Goal: Task Accomplishment & Management: Use online tool/utility

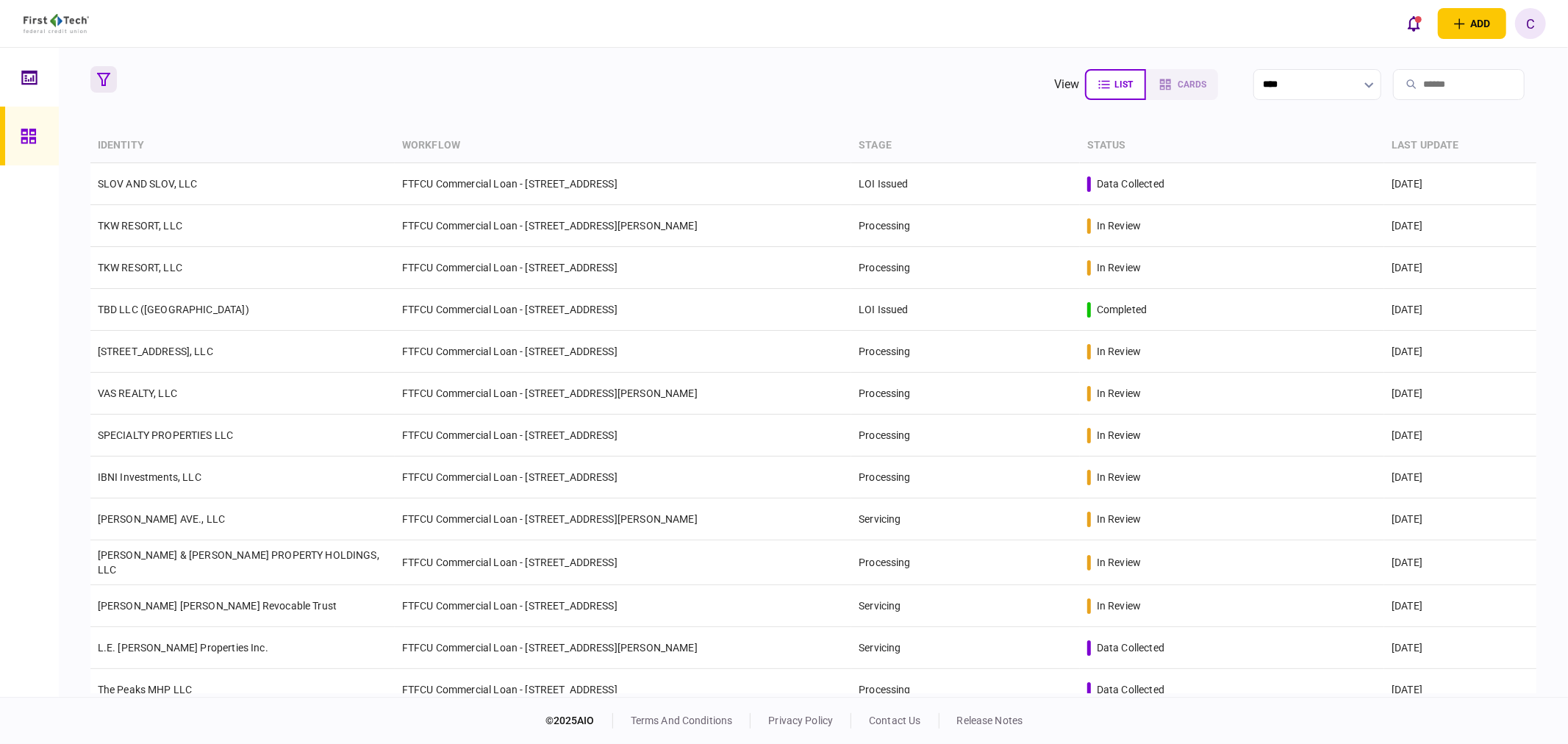
click at [103, 73] on icon "button" at bounding box center [103, 79] width 13 height 13
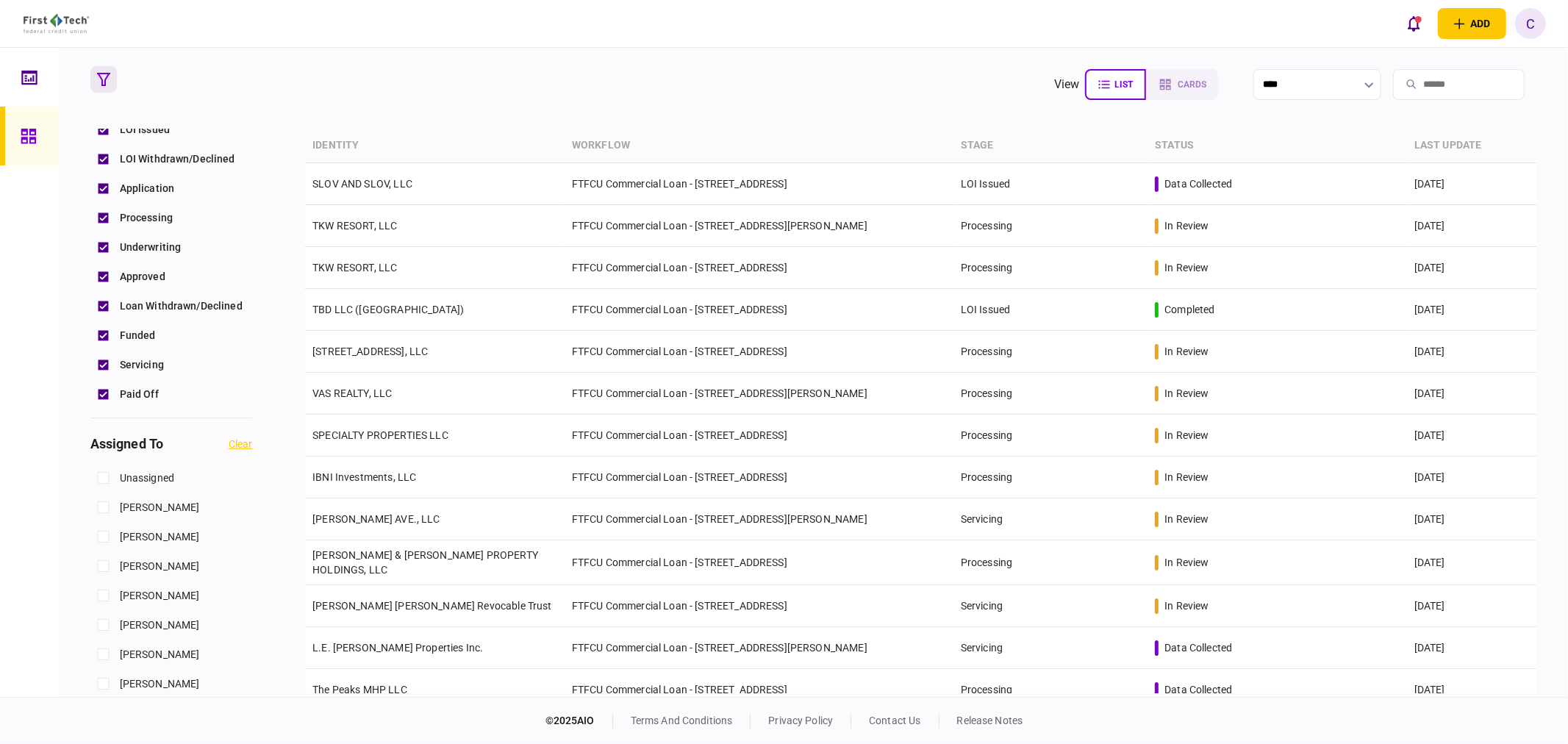
scroll to position [571, 0]
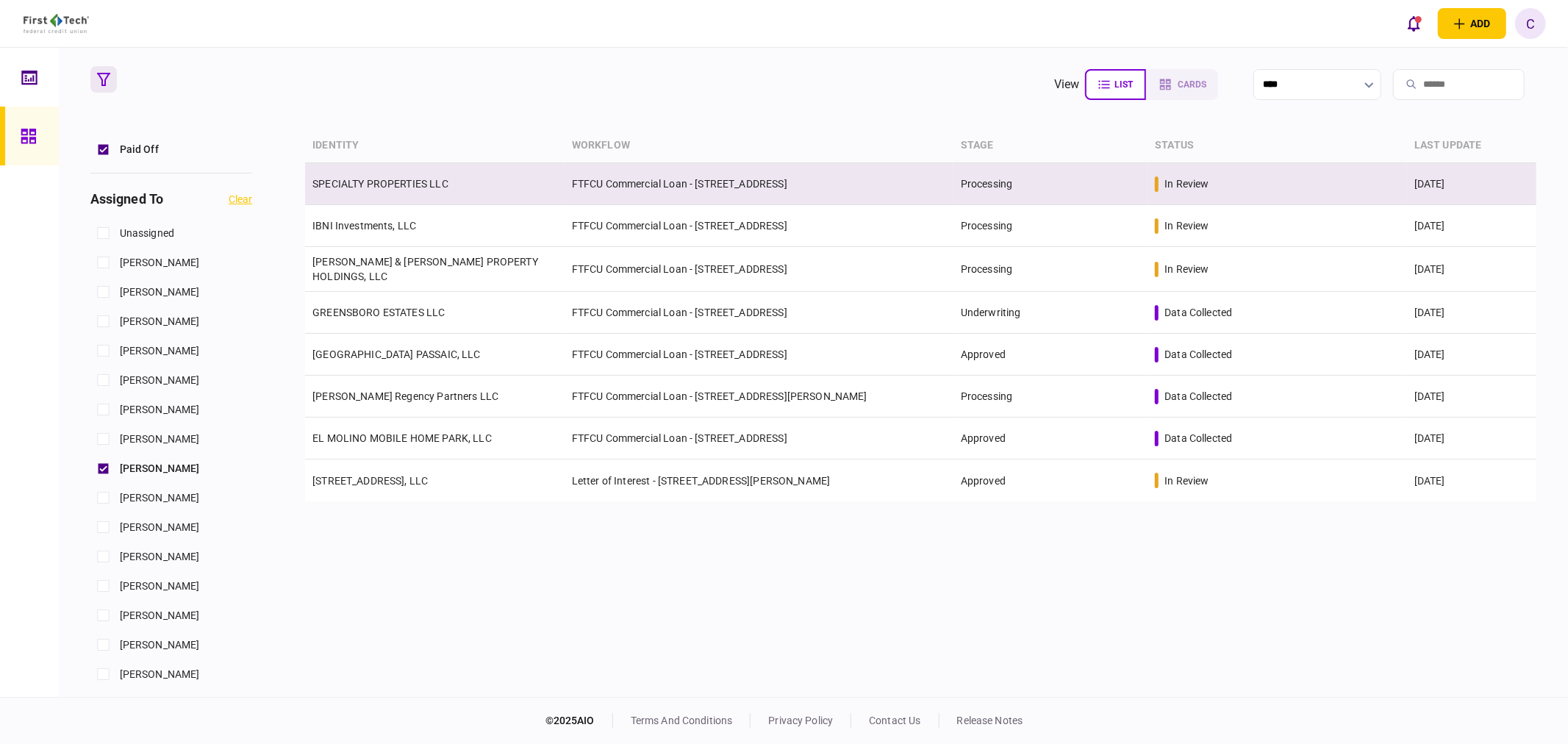
click at [363, 189] on link "SPECIALTY PROPERTIES LLC" at bounding box center [380, 183] width 136 height 12
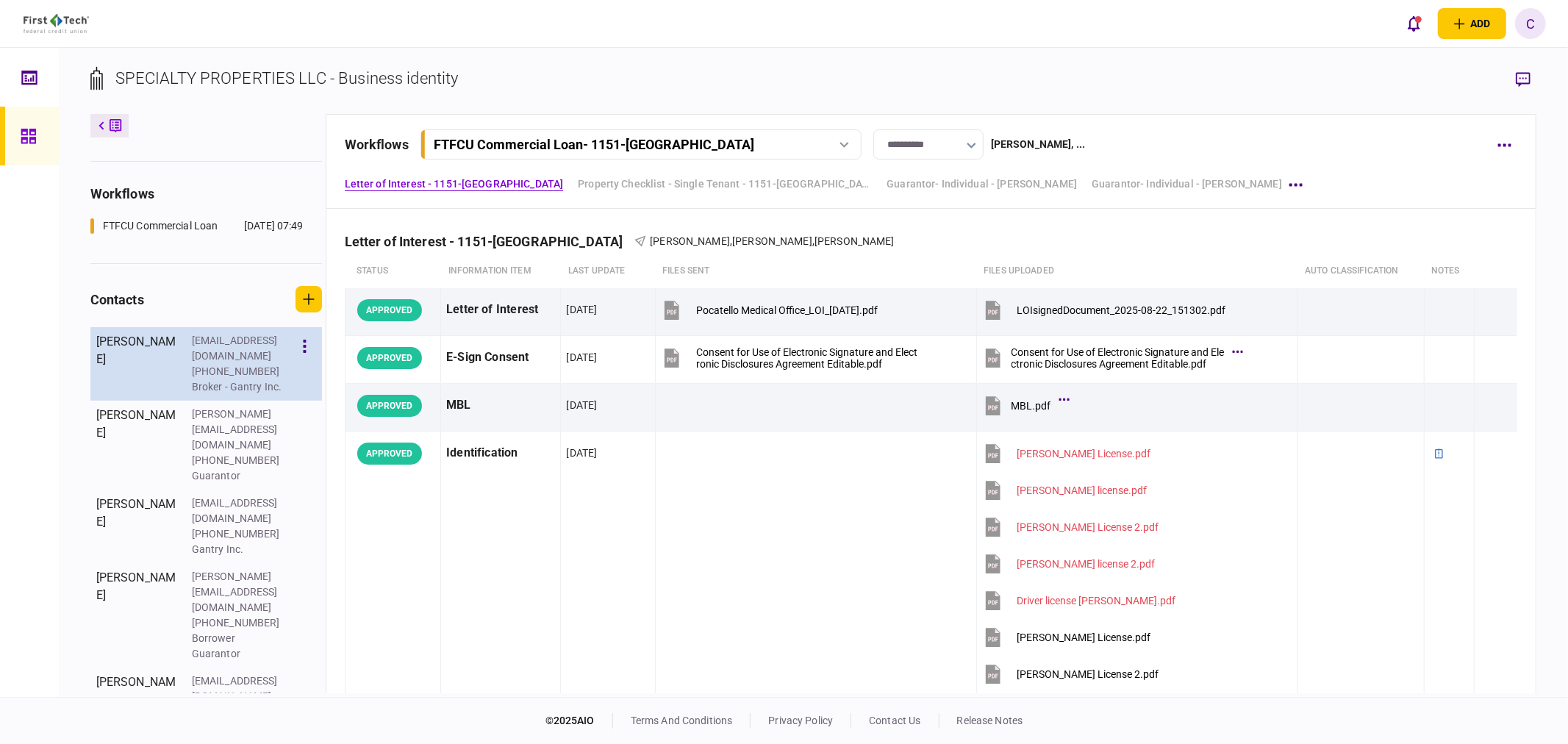
scroll to position [280, 0]
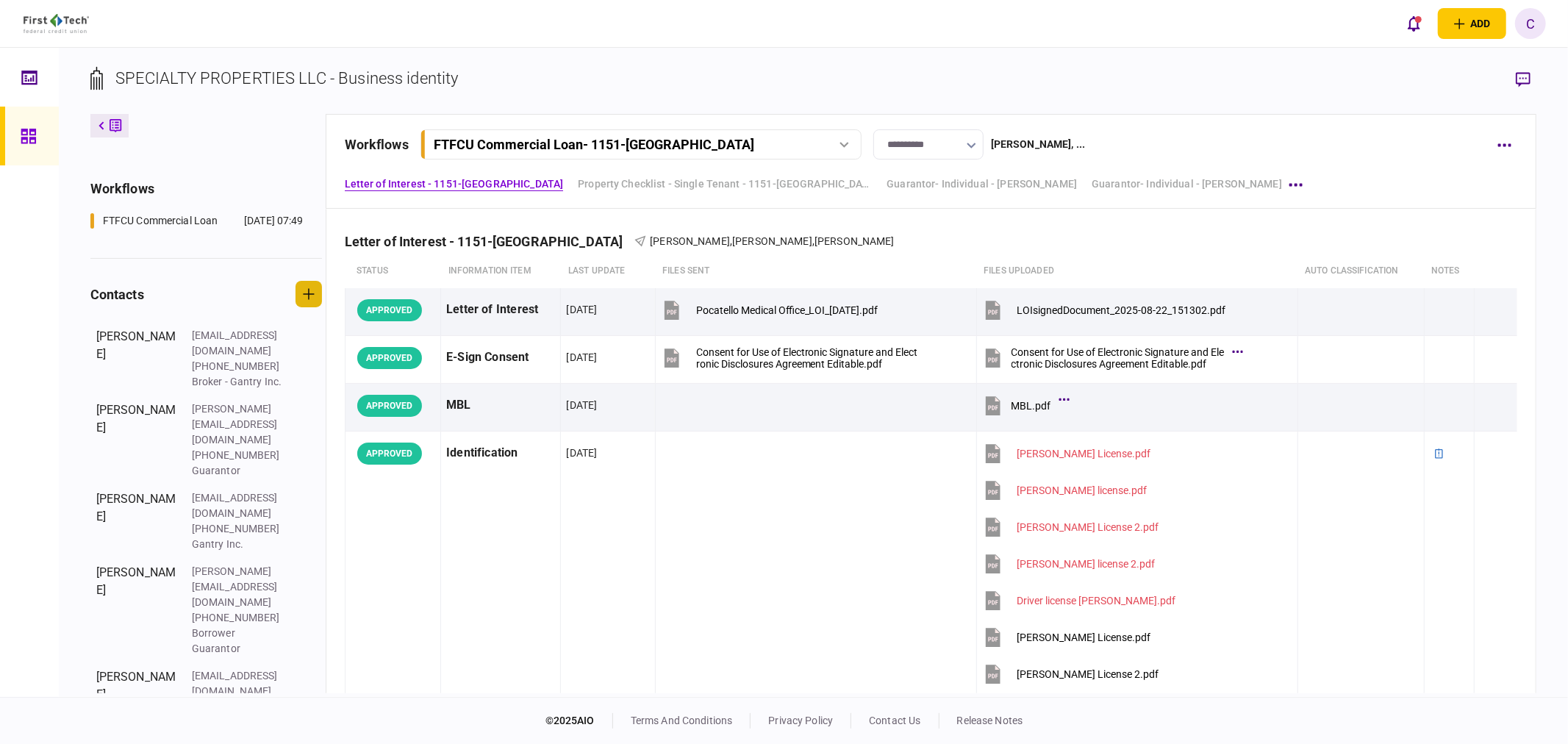
click at [312, 300] on icon "button" at bounding box center [308, 294] width 11 height 11
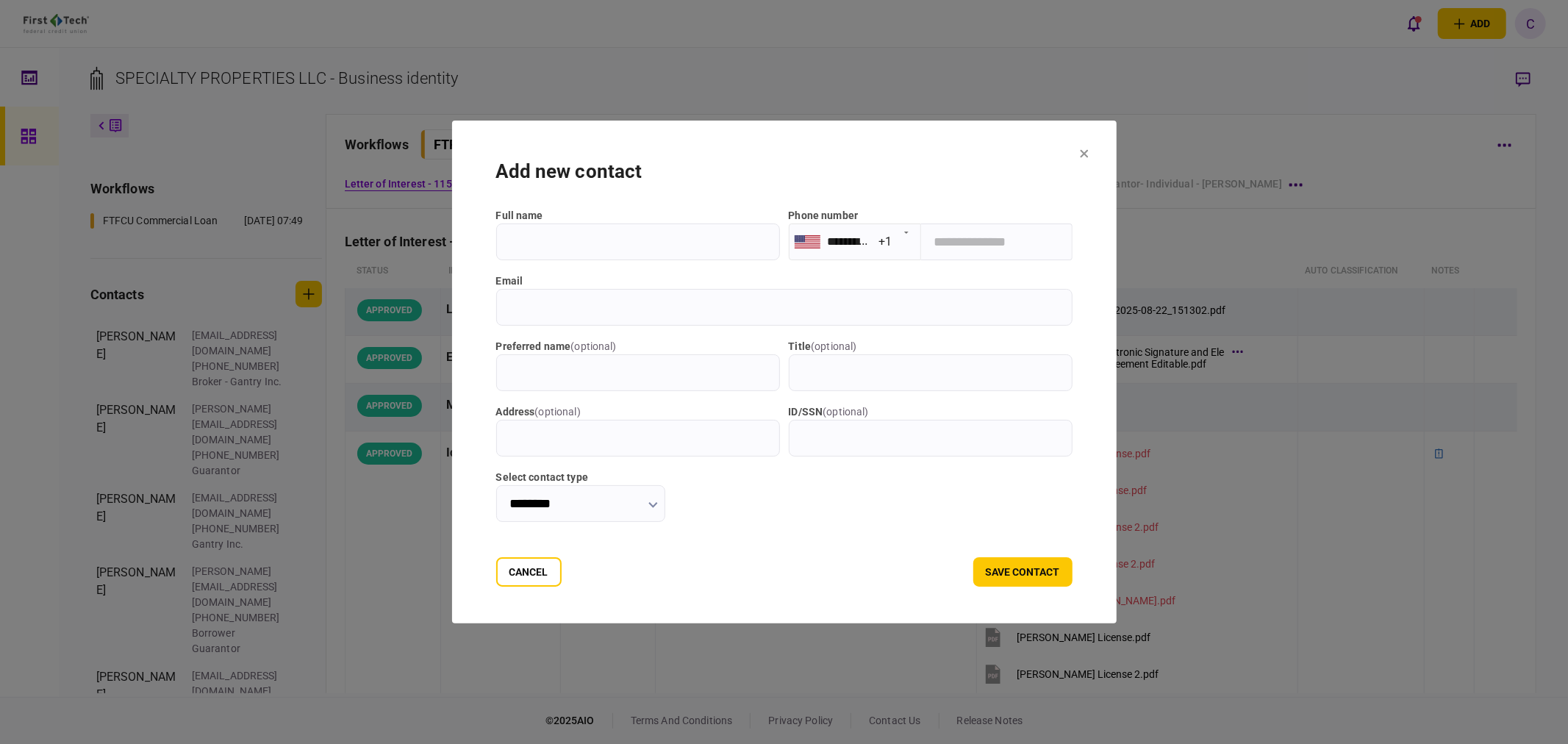
click at [532, 246] on input "full name" at bounding box center [638, 241] width 284 height 36
type input "*********"
type input "**********"
click at [656, 504] on icon "button" at bounding box center [652, 505] width 9 height 6
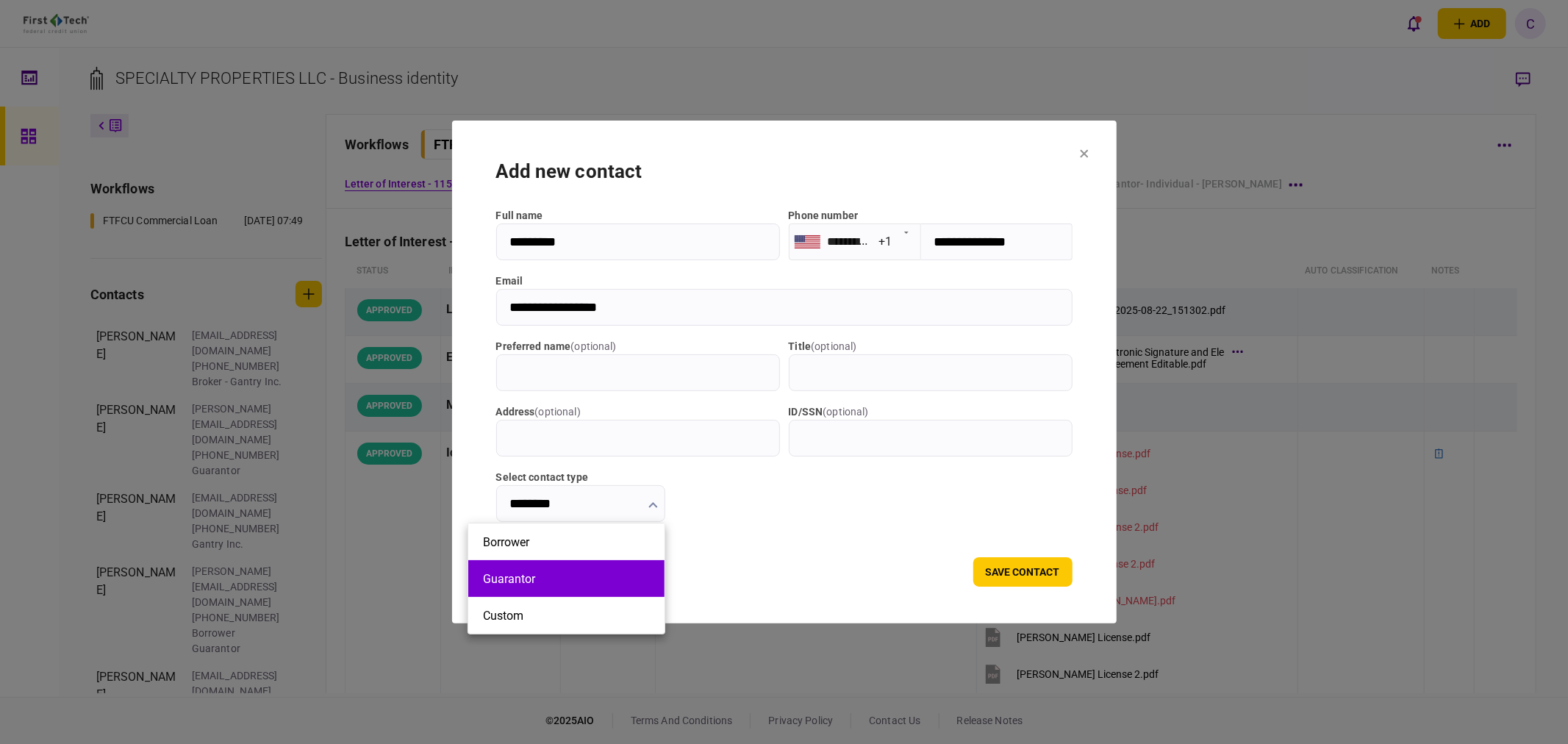
click at [526, 577] on button "Guarantor" at bounding box center [566, 579] width 167 height 14
type input "*********"
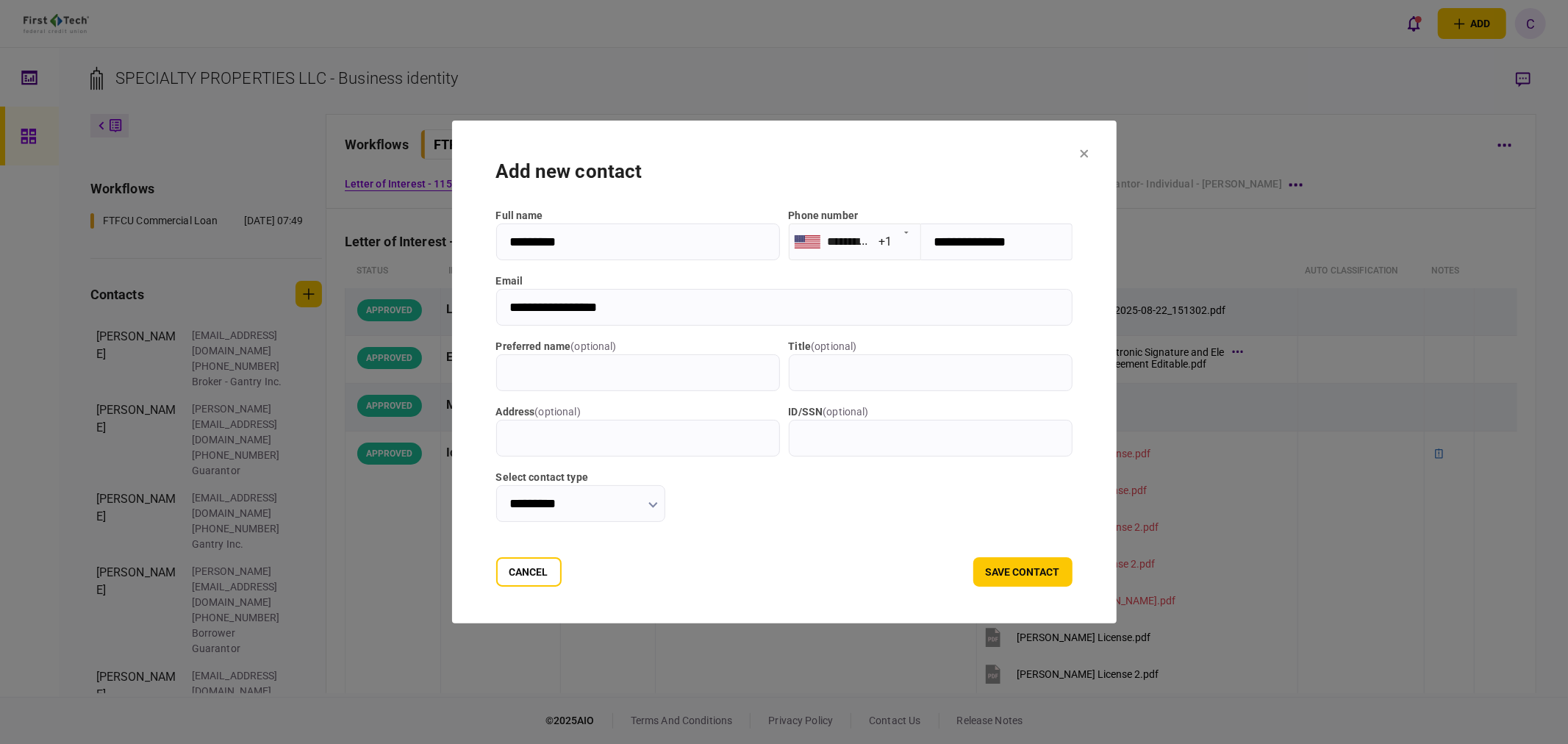
click at [760, 494] on div "Select contact type *********" at bounding box center [784, 495] width 576 height 52
click at [1064, 572] on button "save contact" at bounding box center [1022, 572] width 99 height 29
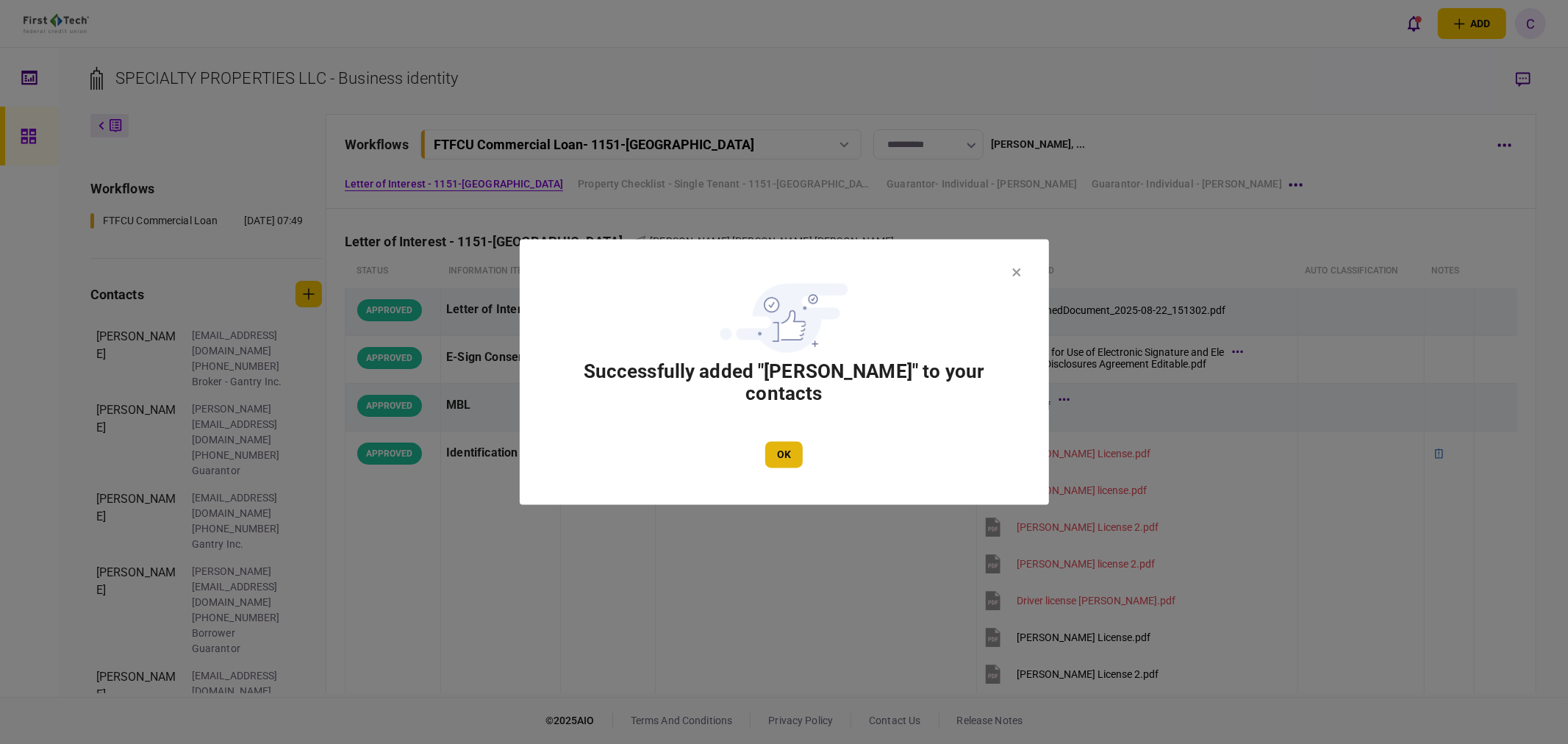
click at [787, 442] on button "OK" at bounding box center [784, 455] width 37 height 26
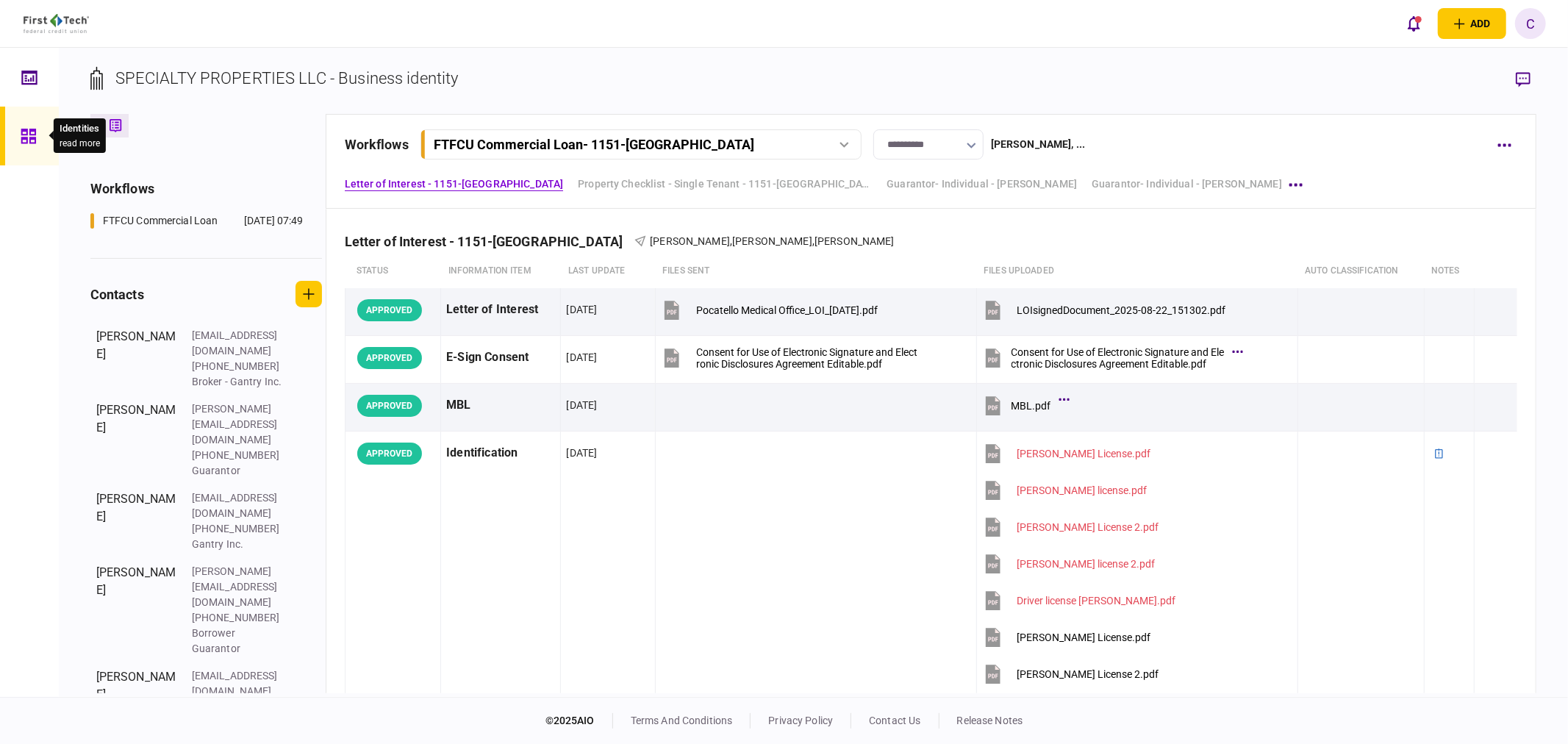
click at [40, 135] on div at bounding box center [33, 136] width 23 height 59
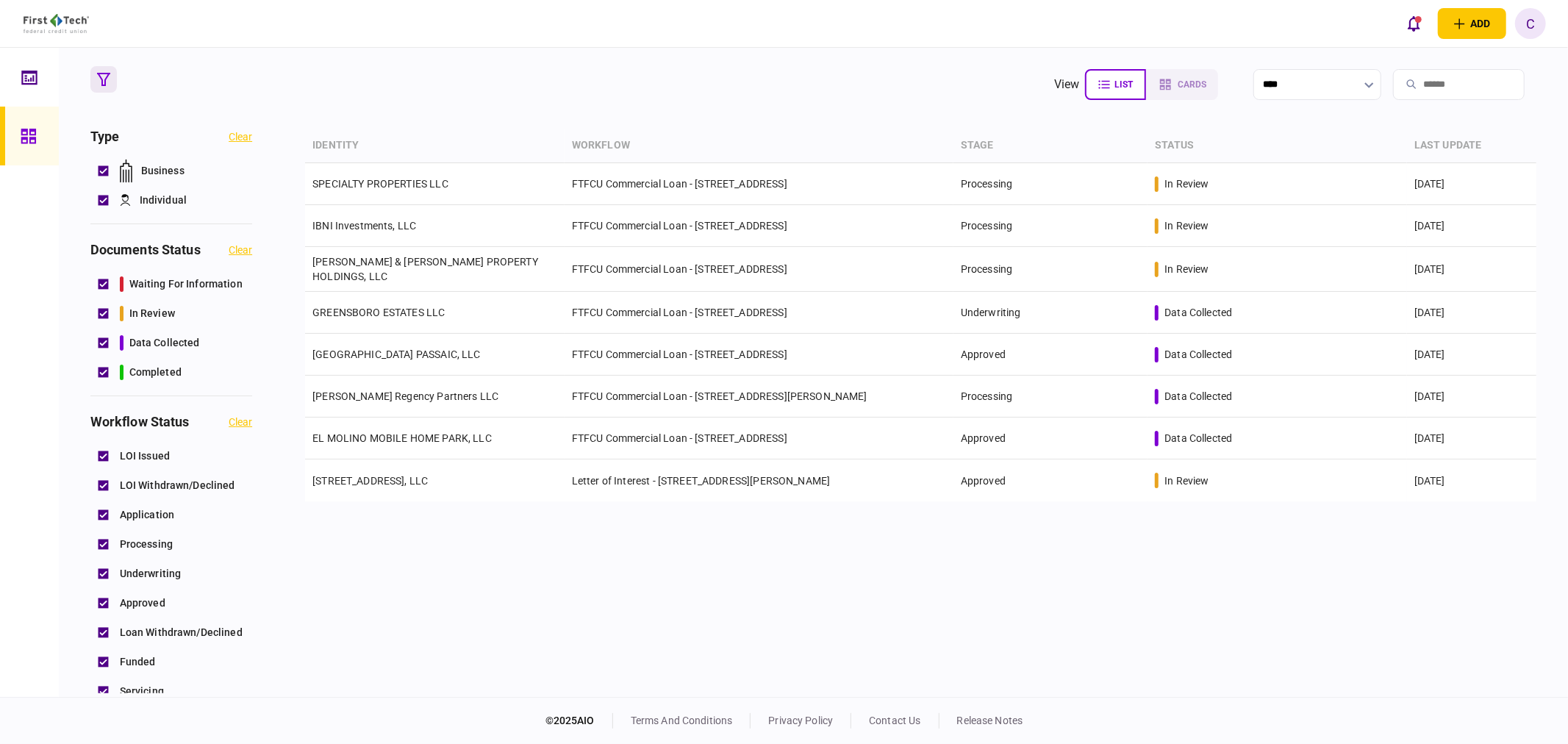
scroll to position [408, 0]
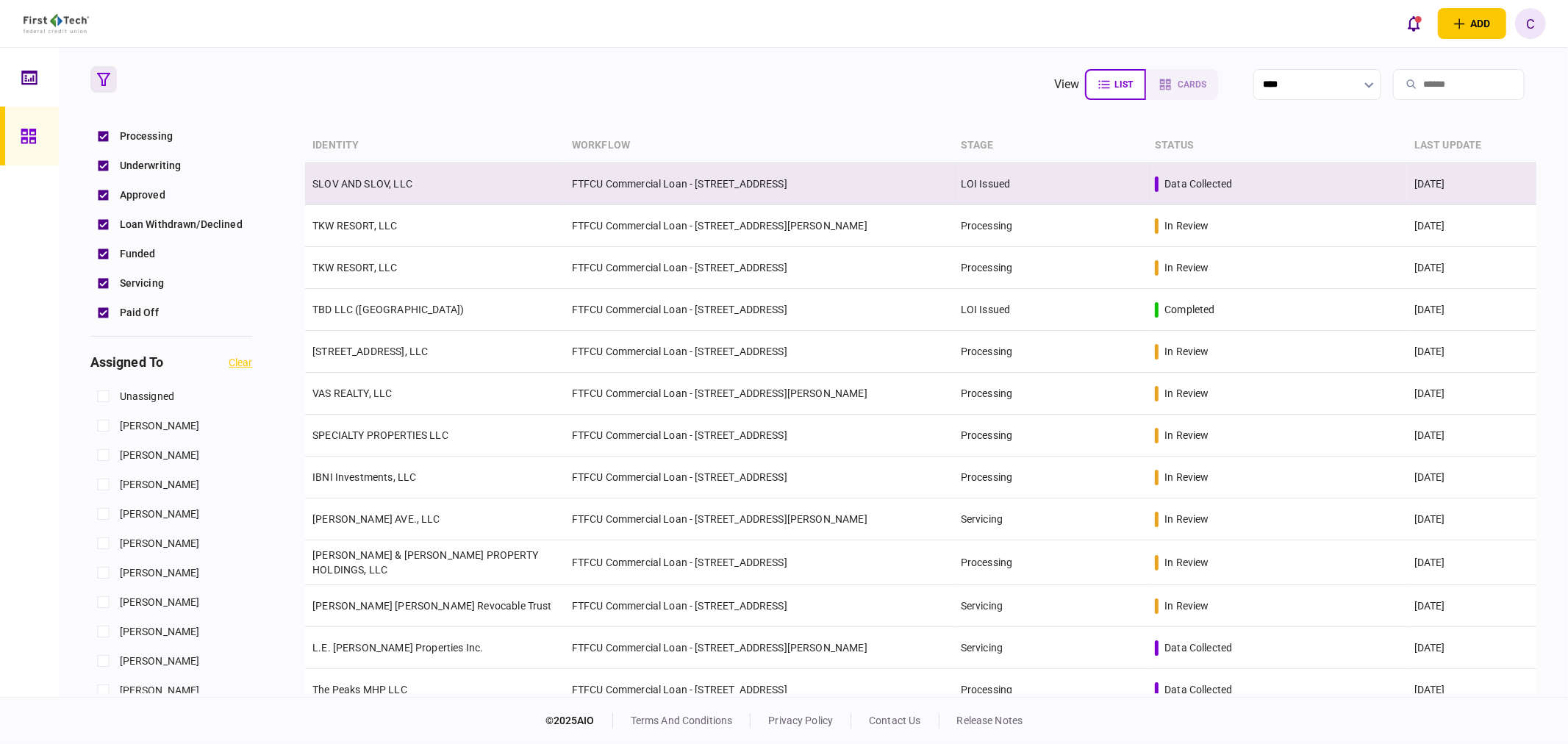
click at [386, 184] on link "SLOV AND SLOV, LLC" at bounding box center [362, 183] width 100 height 12
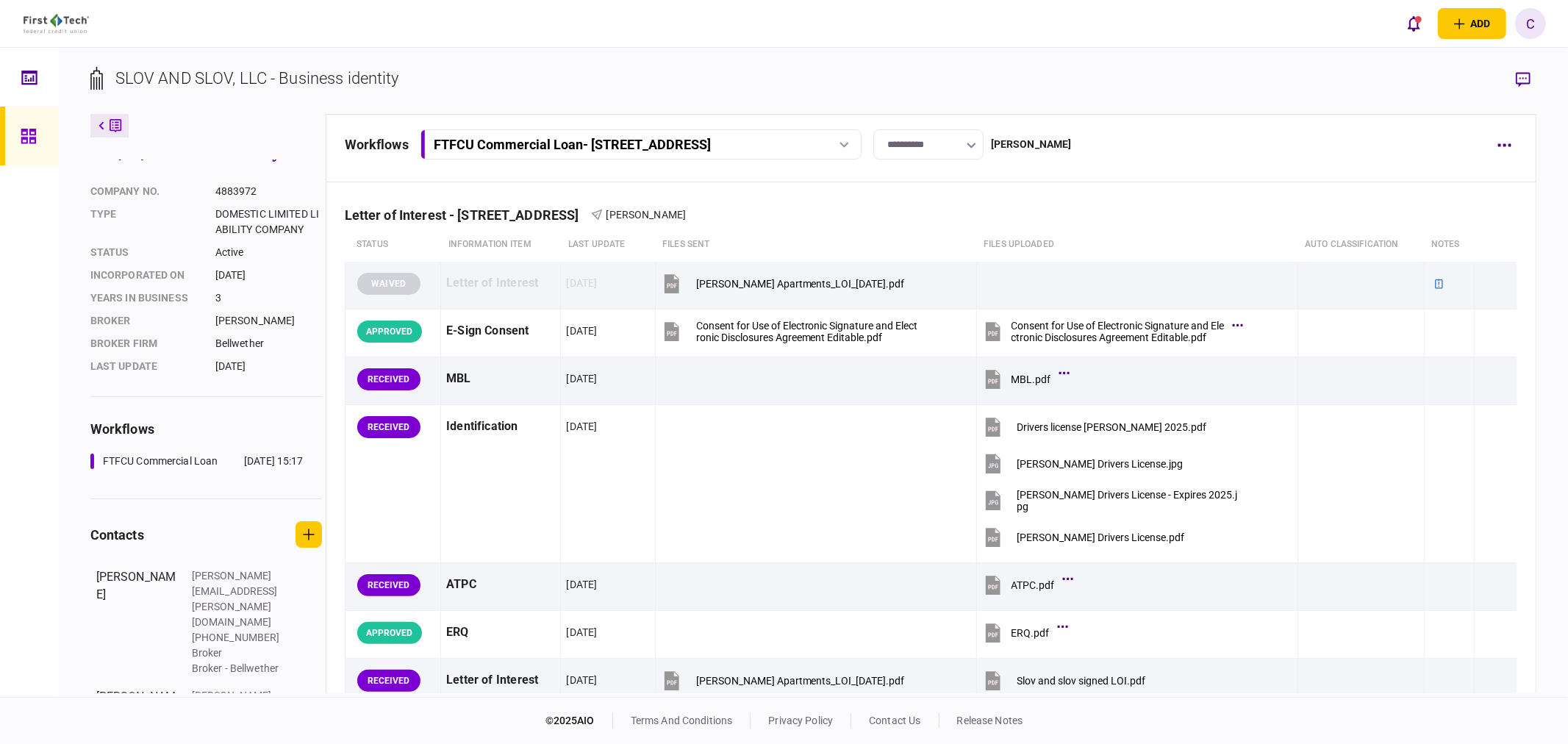
scroll to position [22, 0]
click at [28, 138] on icon at bounding box center [29, 136] width 16 height 17
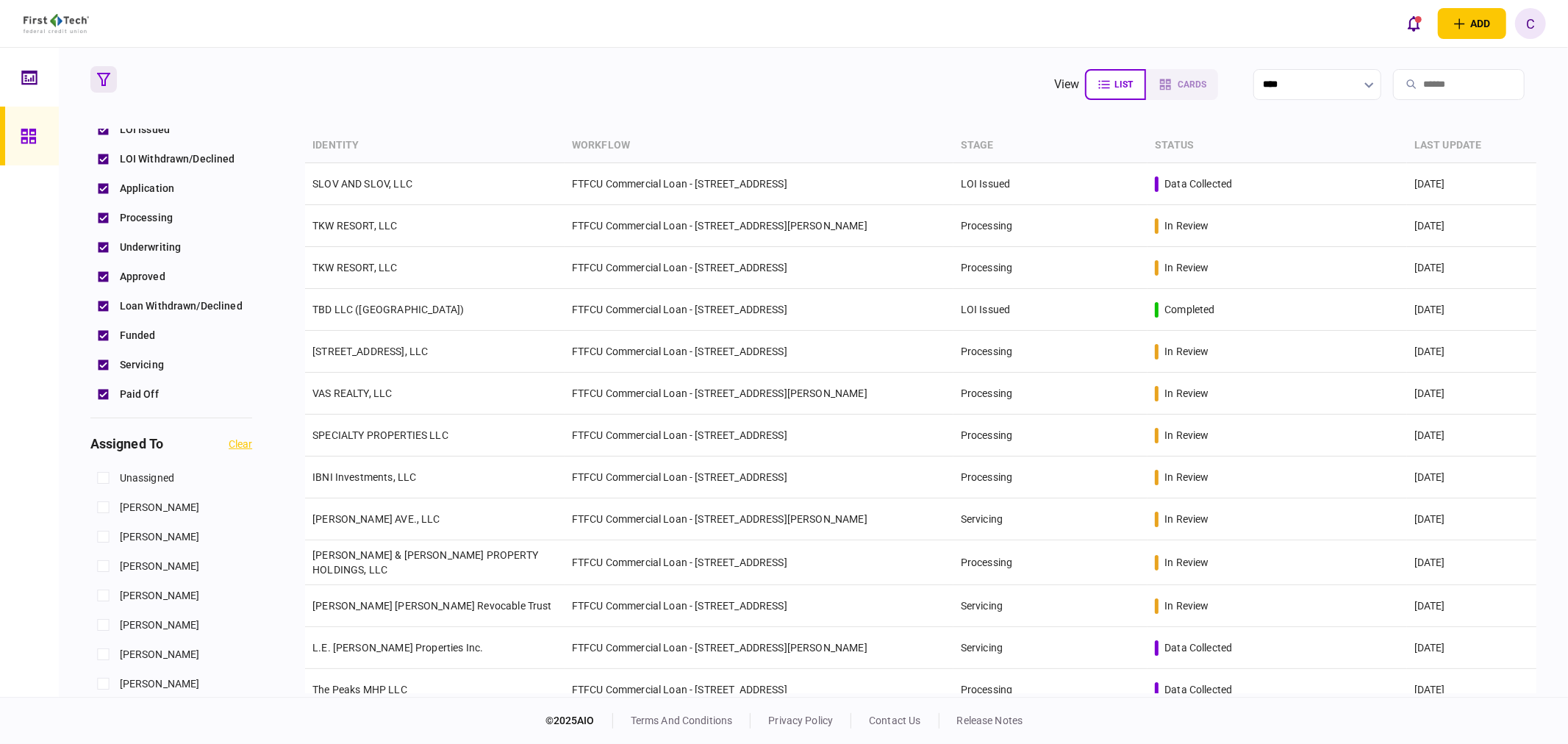
scroll to position [408, 0]
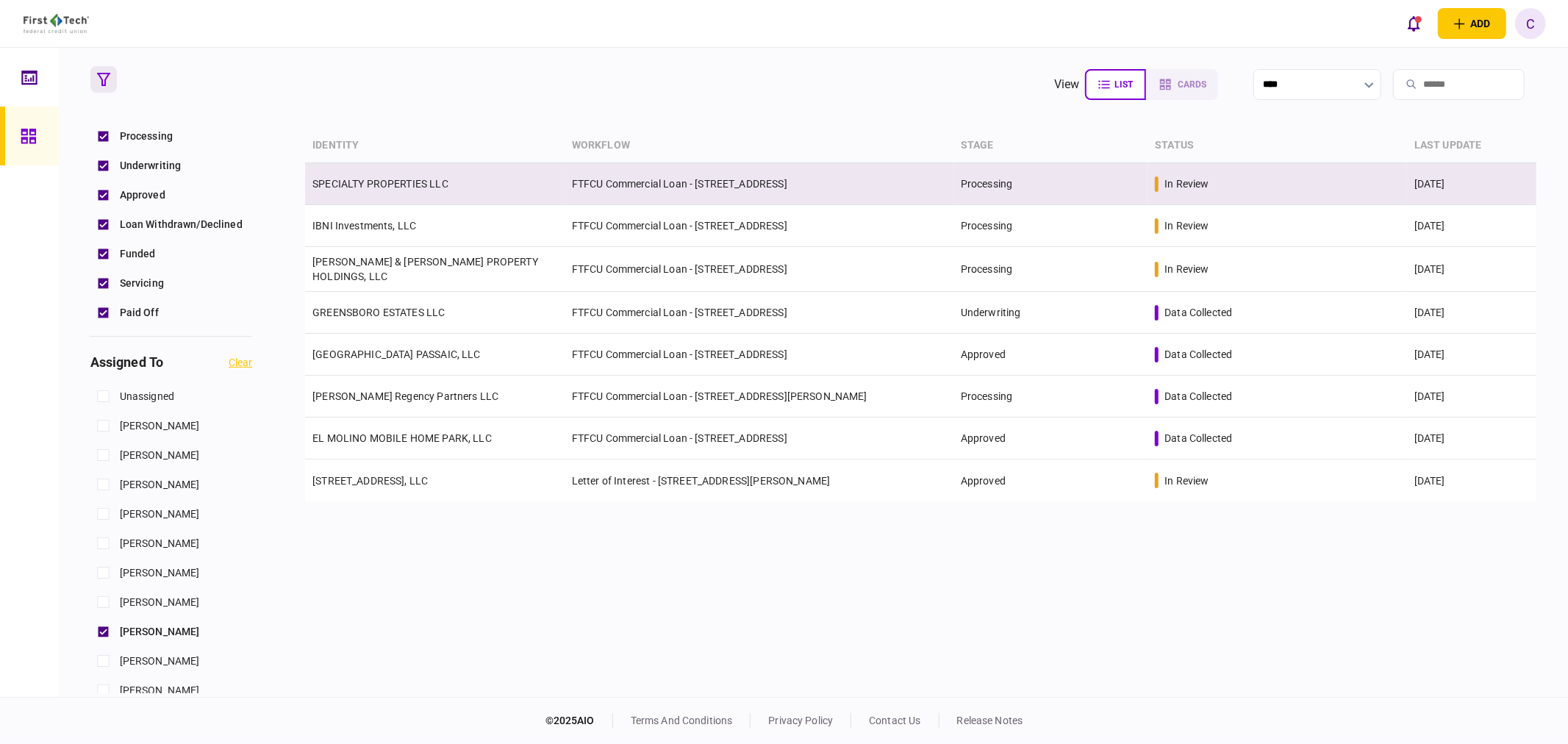
click at [379, 181] on link "SPECIALTY PROPERTIES LLC" at bounding box center [380, 183] width 136 height 12
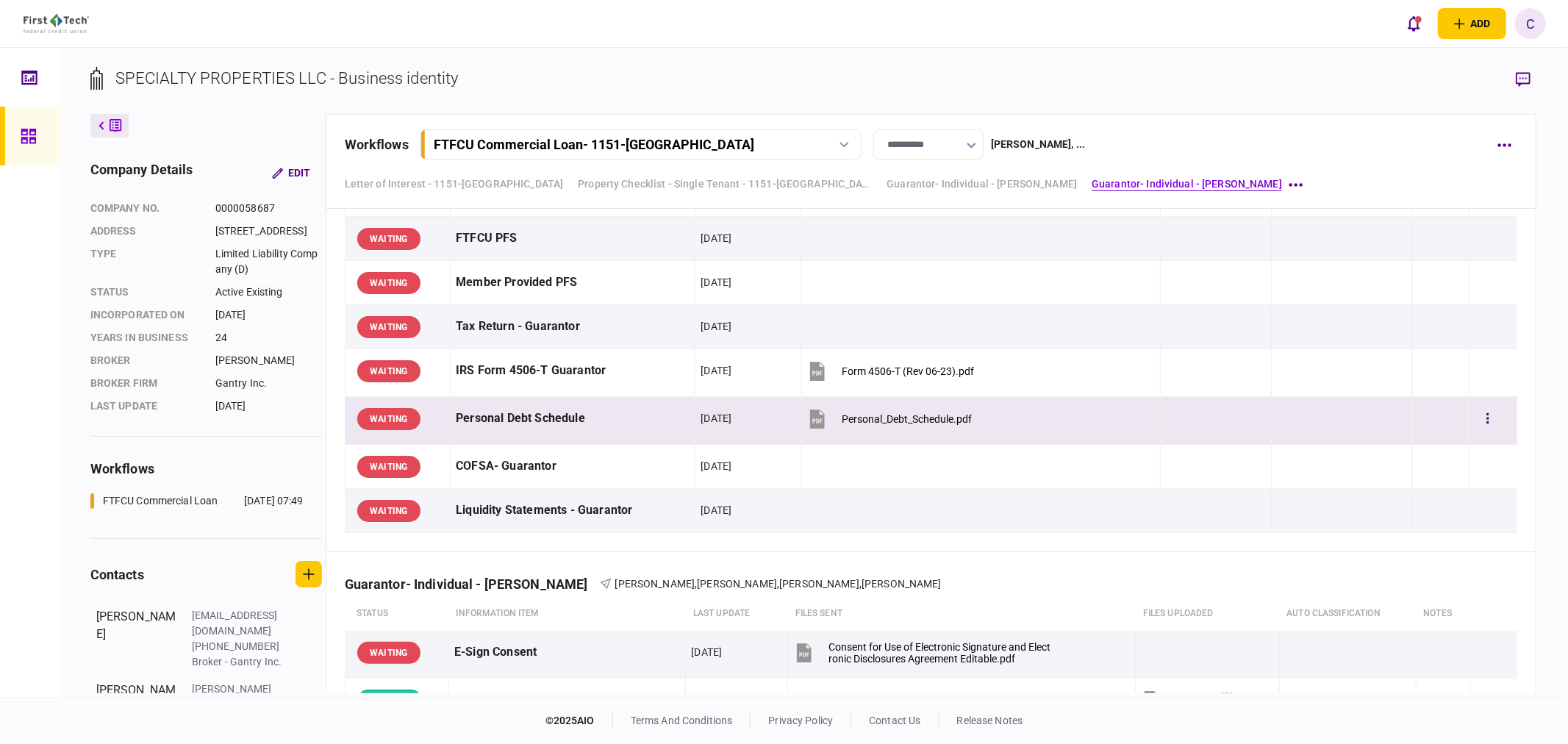
scroll to position [1524, 0]
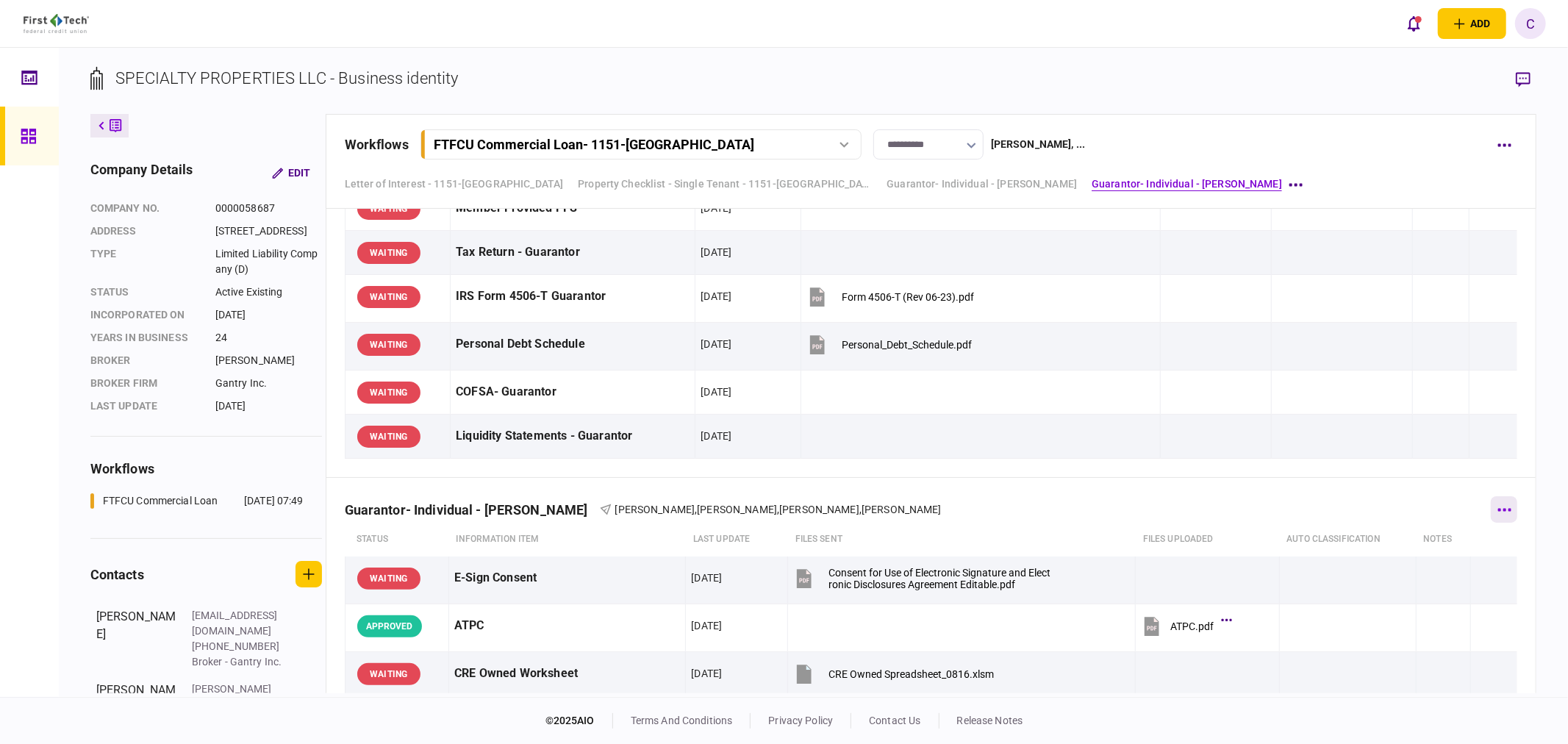
click at [1501, 522] on button "button" at bounding box center [1504, 509] width 26 height 26
click at [1492, 146] on div at bounding box center [784, 372] width 1568 height 744
click at [1502, 145] on icon "button" at bounding box center [1504, 145] width 14 height 4
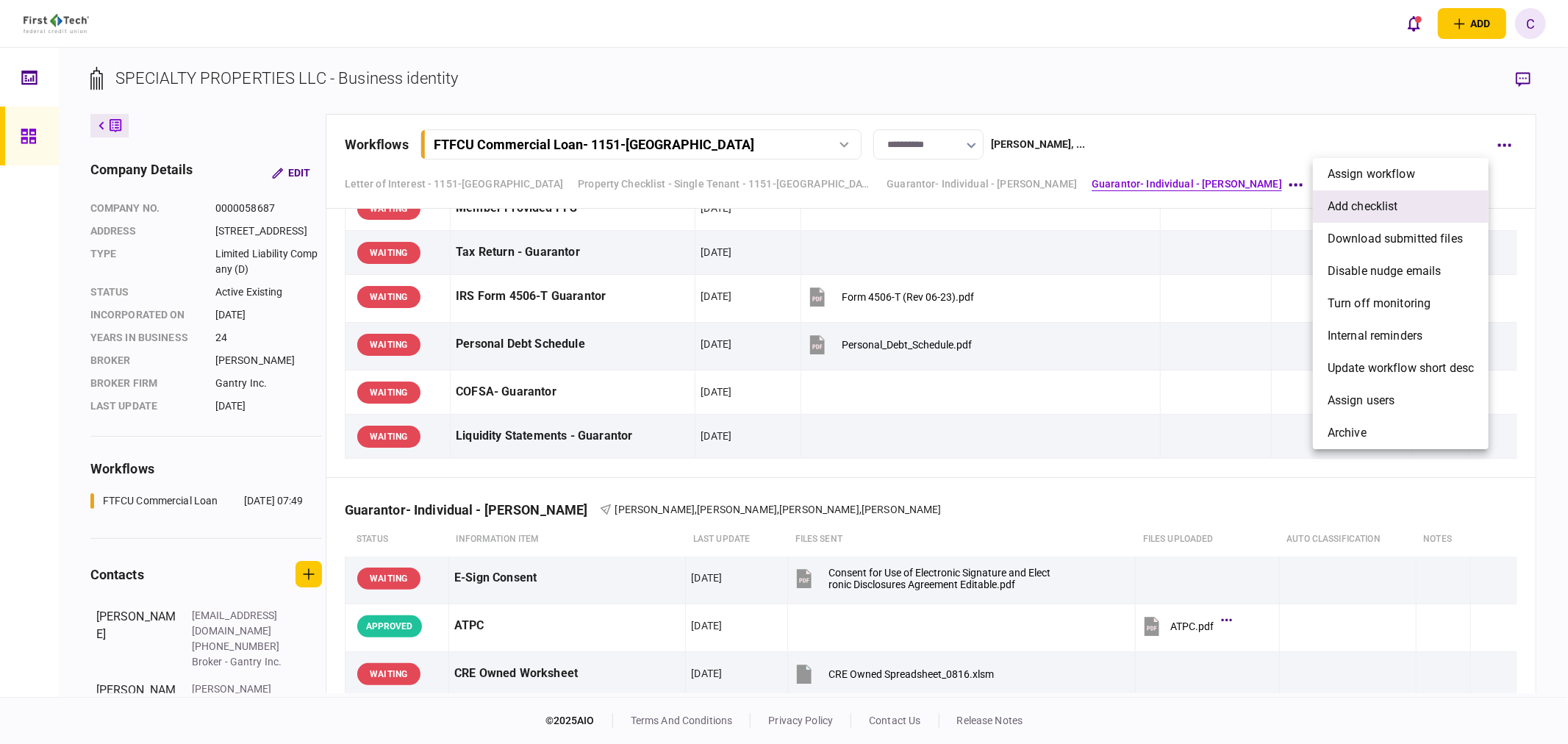
click at [1366, 209] on span "add checklist" at bounding box center [1363, 206] width 71 height 18
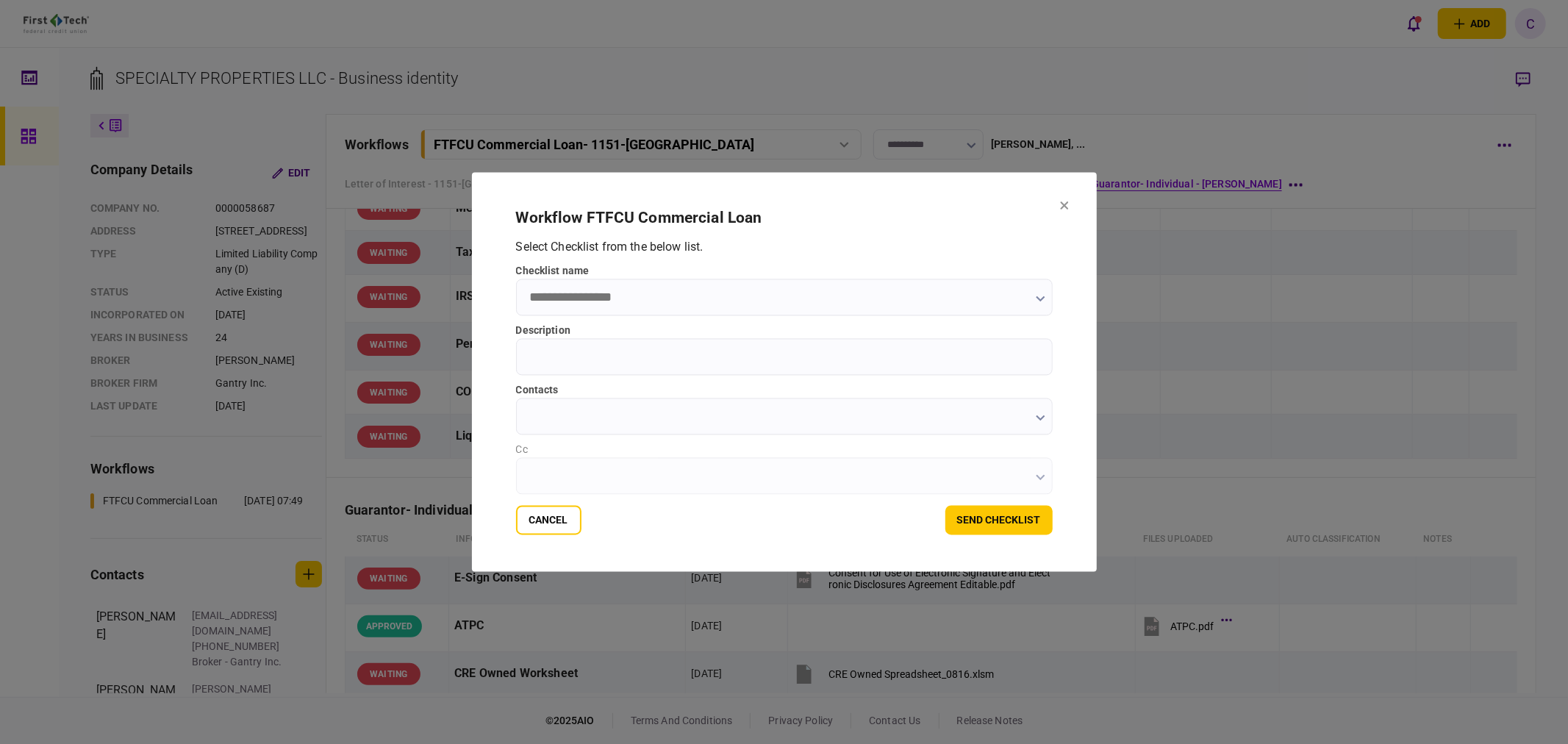
click at [1036, 294] on button "button" at bounding box center [1040, 298] width 9 height 12
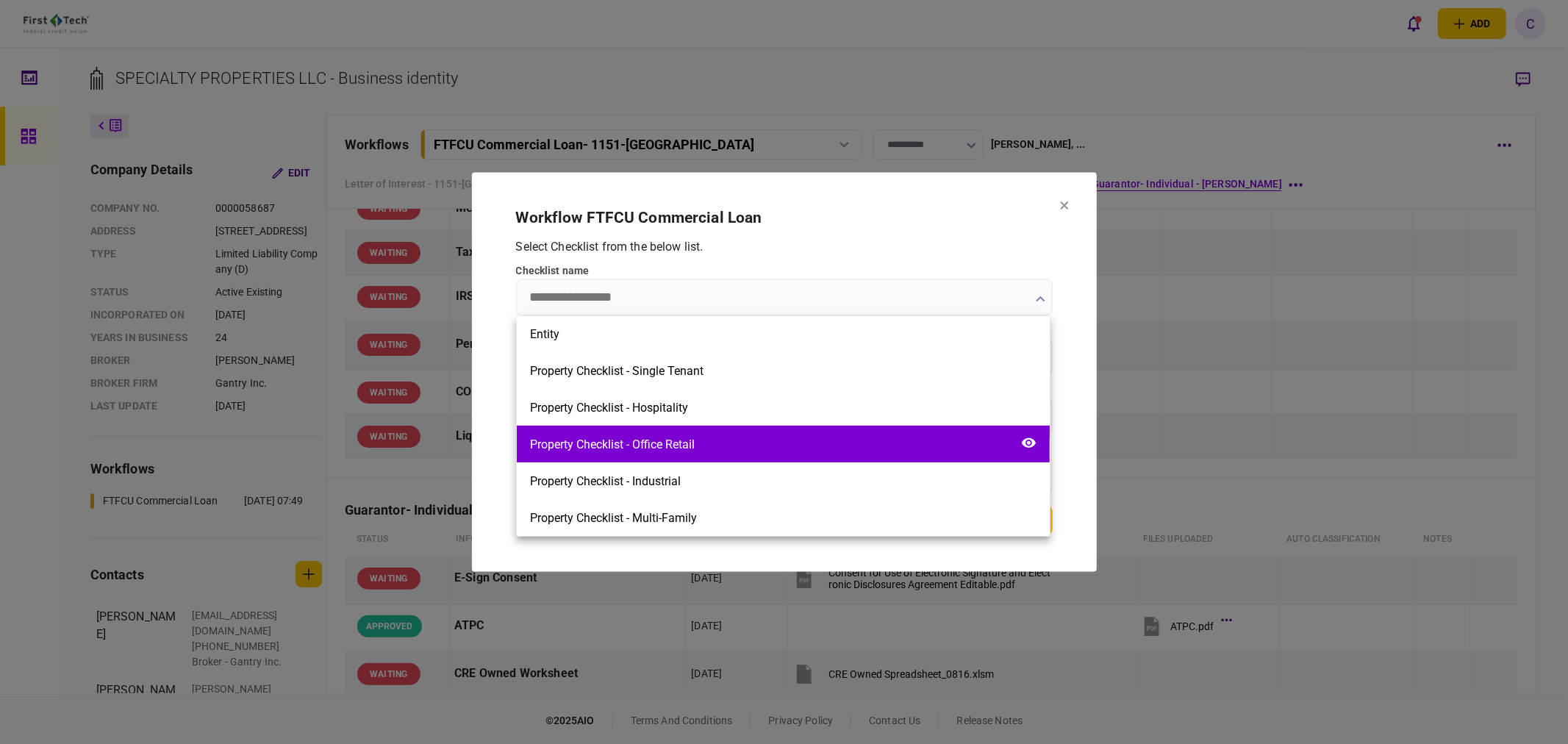
scroll to position [545, 0]
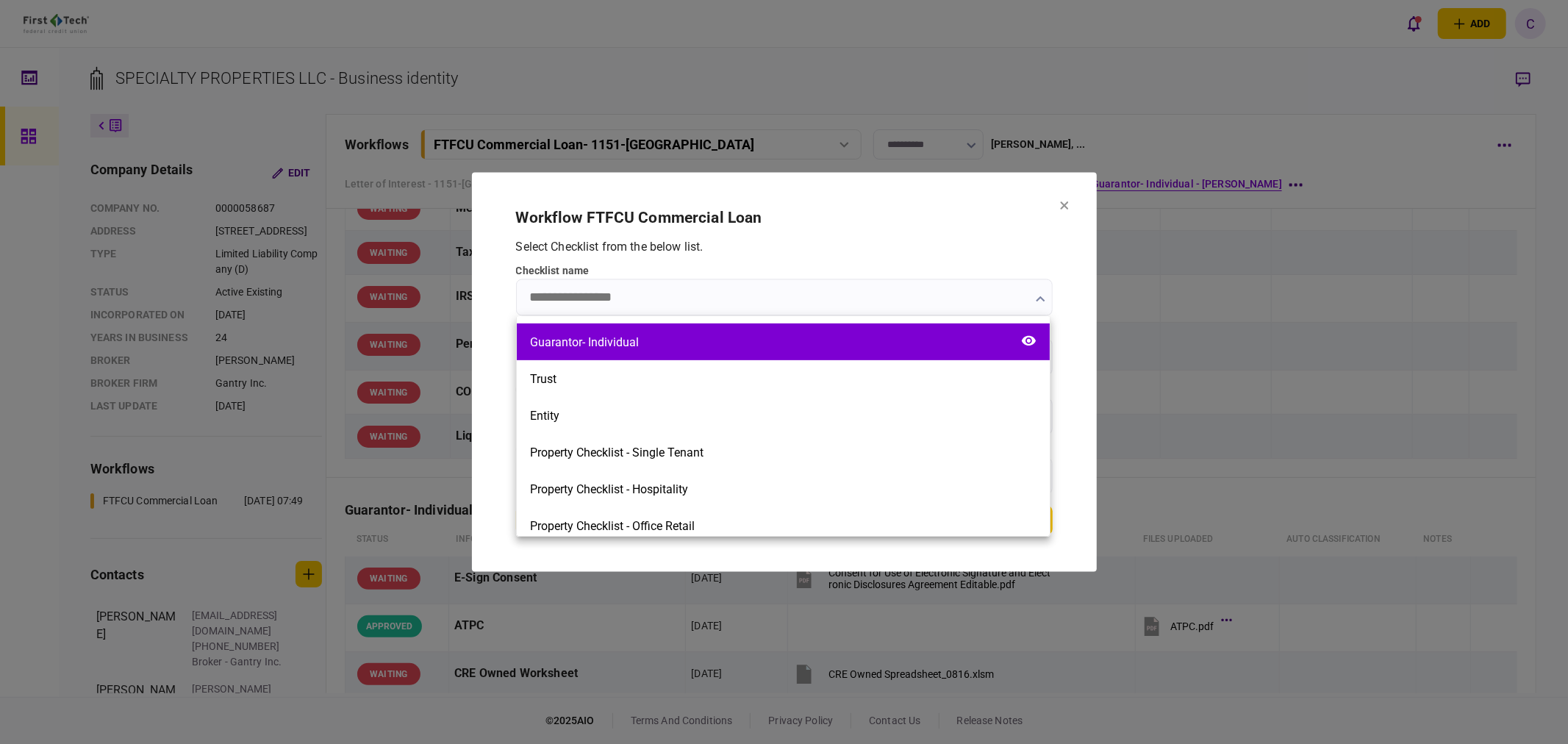
click at [619, 348] on div "Guarantor- Individual" at bounding box center [584, 342] width 109 height 14
type input "**********"
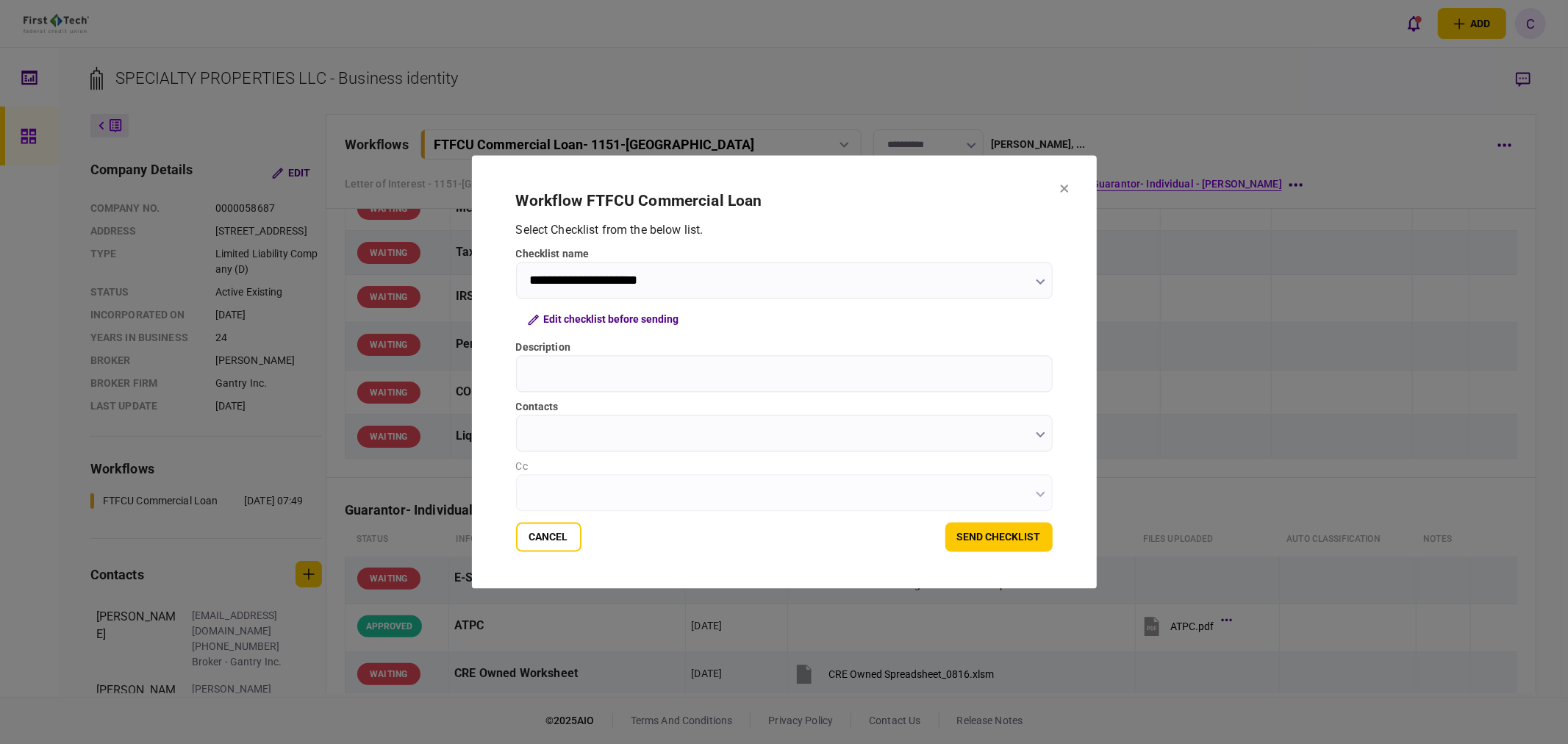
click at [575, 377] on input "Description" at bounding box center [784, 374] width 536 height 36
type input "*********"
click at [575, 431] on input "contacts" at bounding box center [784, 433] width 536 height 36
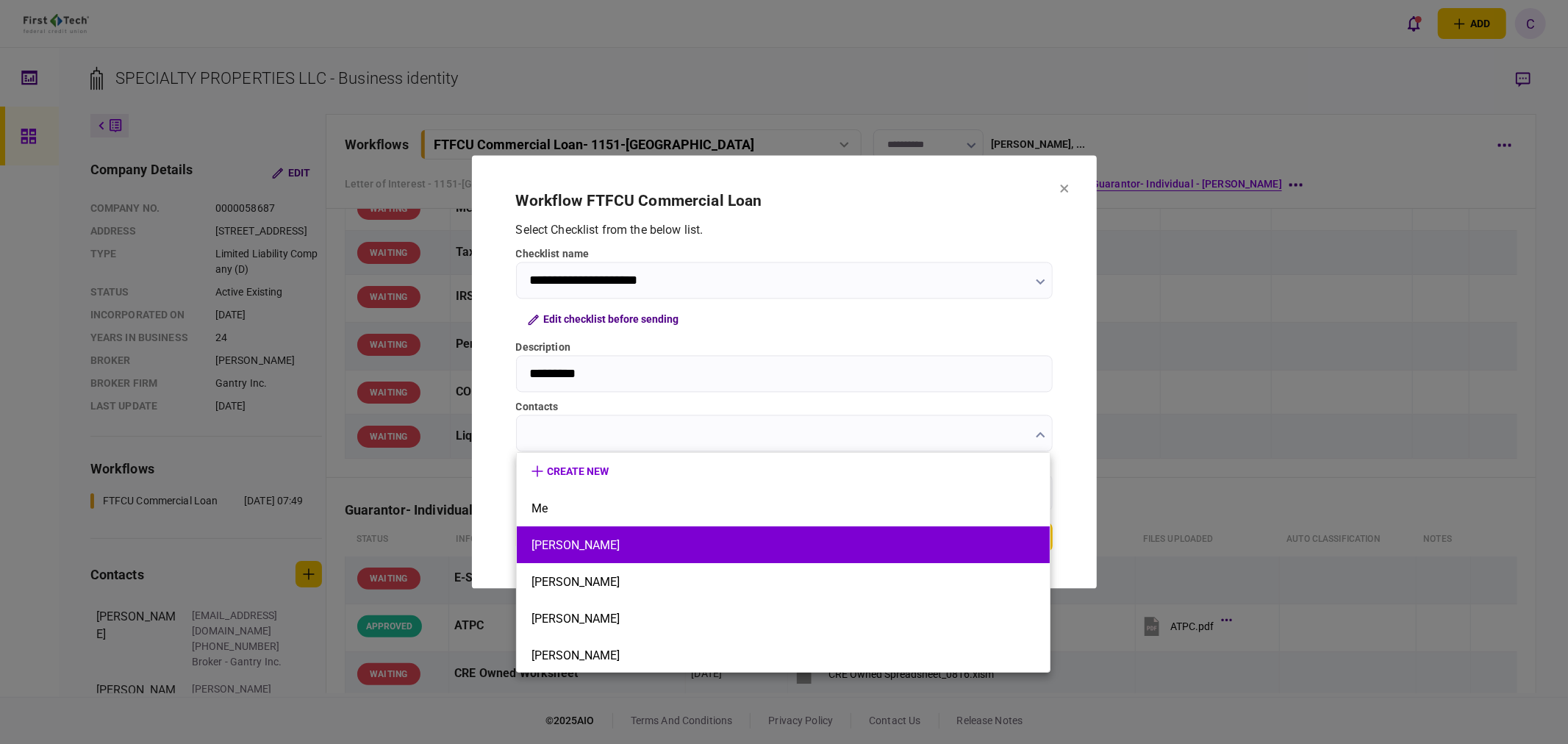
click at [526, 542] on li "[PERSON_NAME]" at bounding box center [783, 544] width 532 height 36
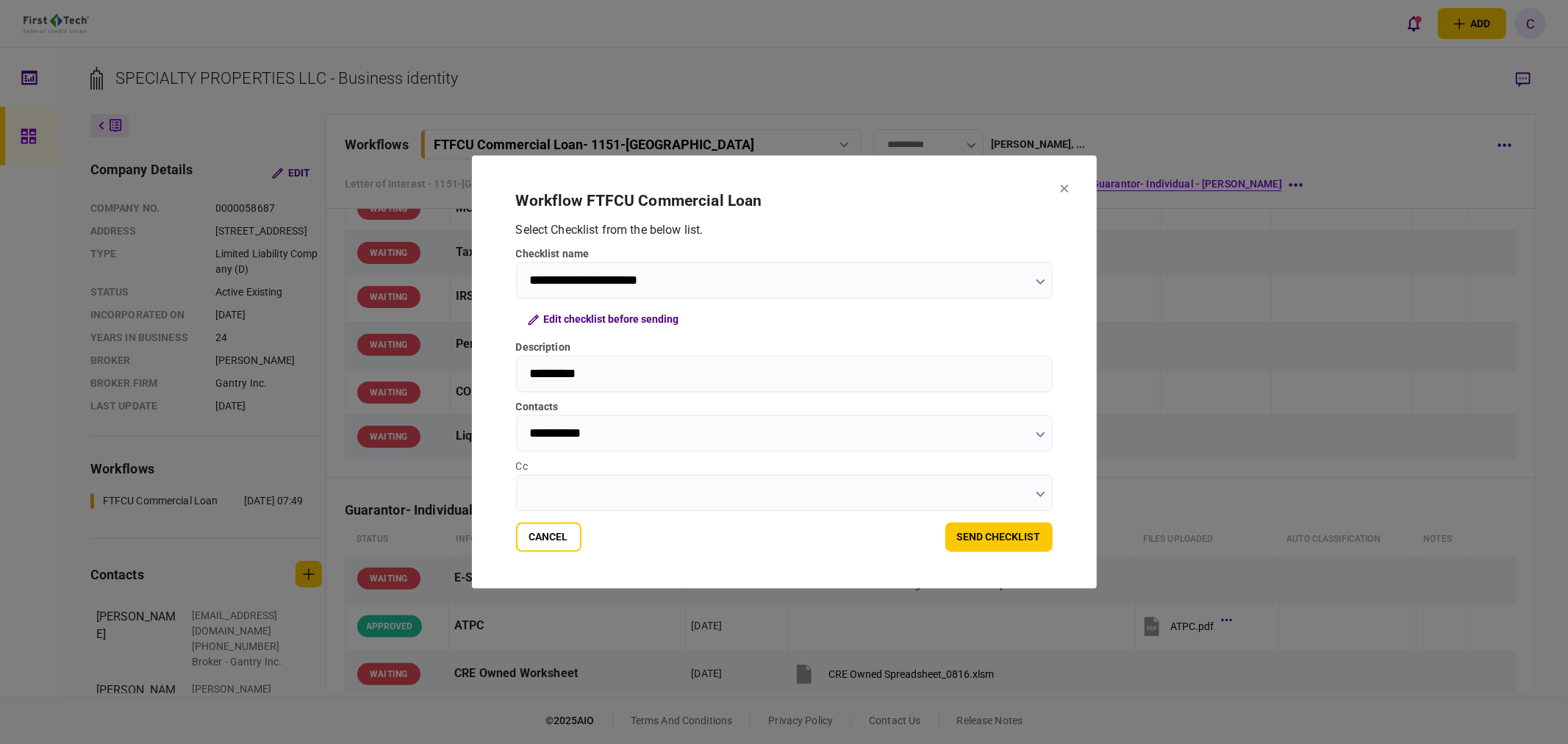
click at [1036, 436] on icon "button" at bounding box center [1040, 436] width 9 height 6
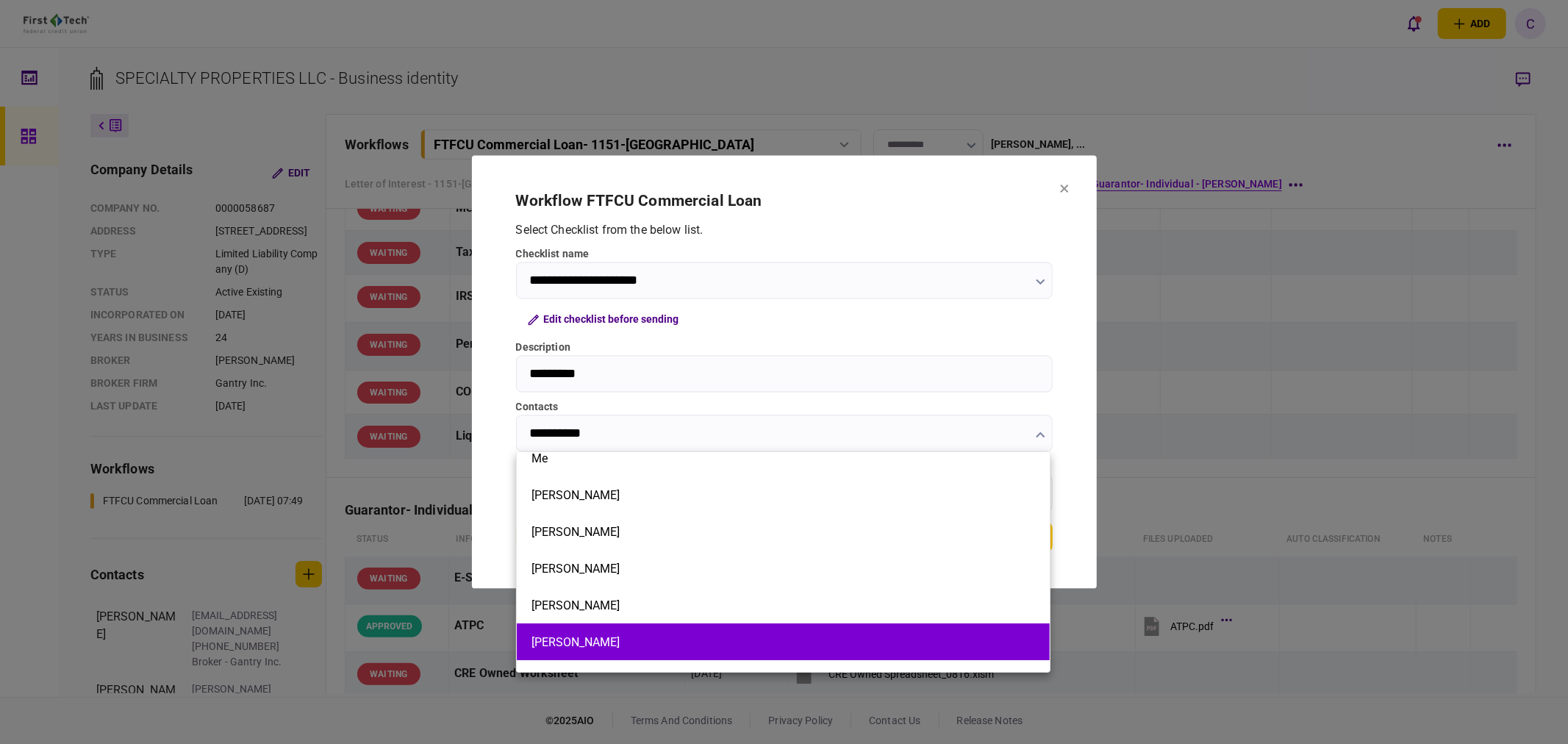
scroll to position [75, 0]
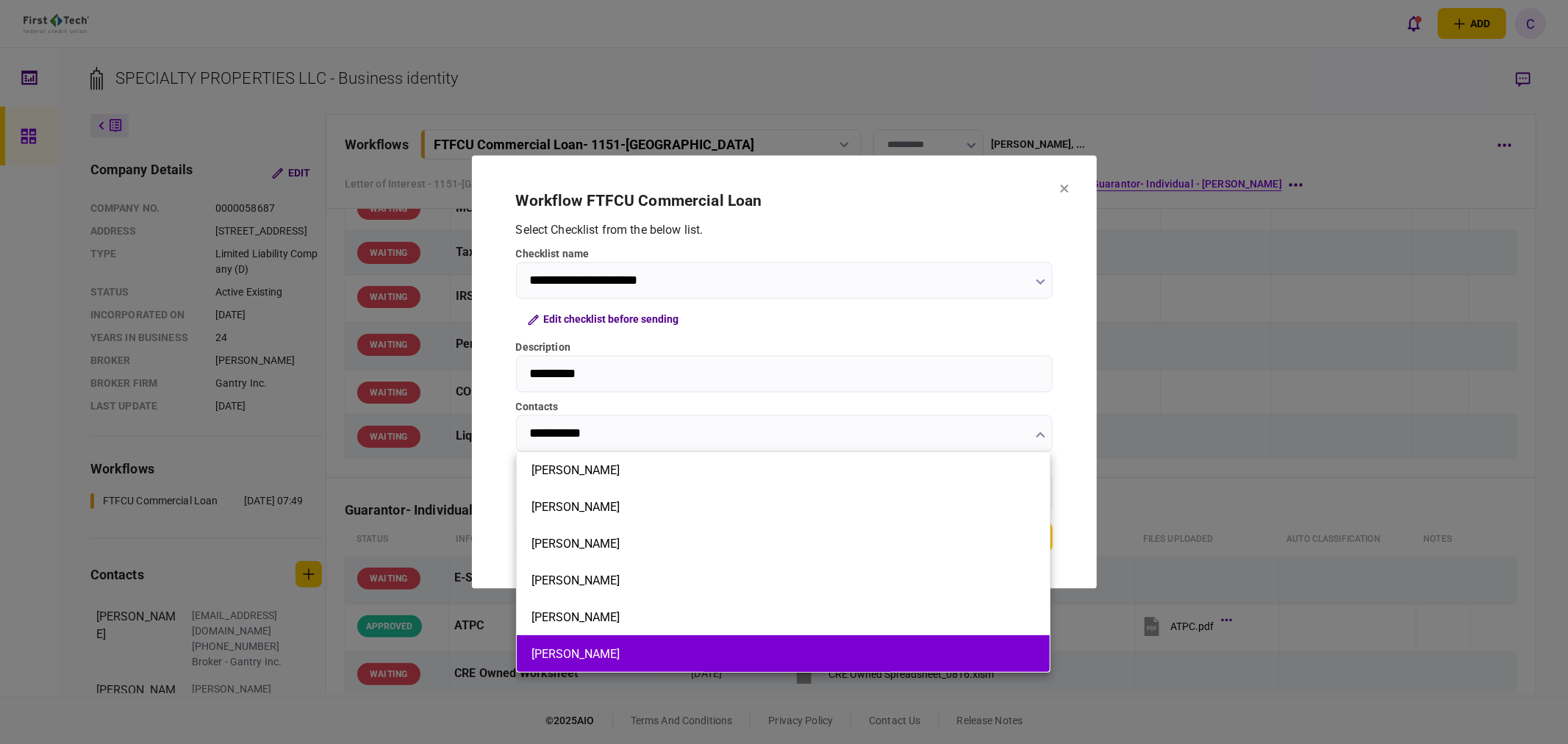
click at [560, 646] on button "[PERSON_NAME]" at bounding box center [784, 653] width 504 height 14
type input "*********"
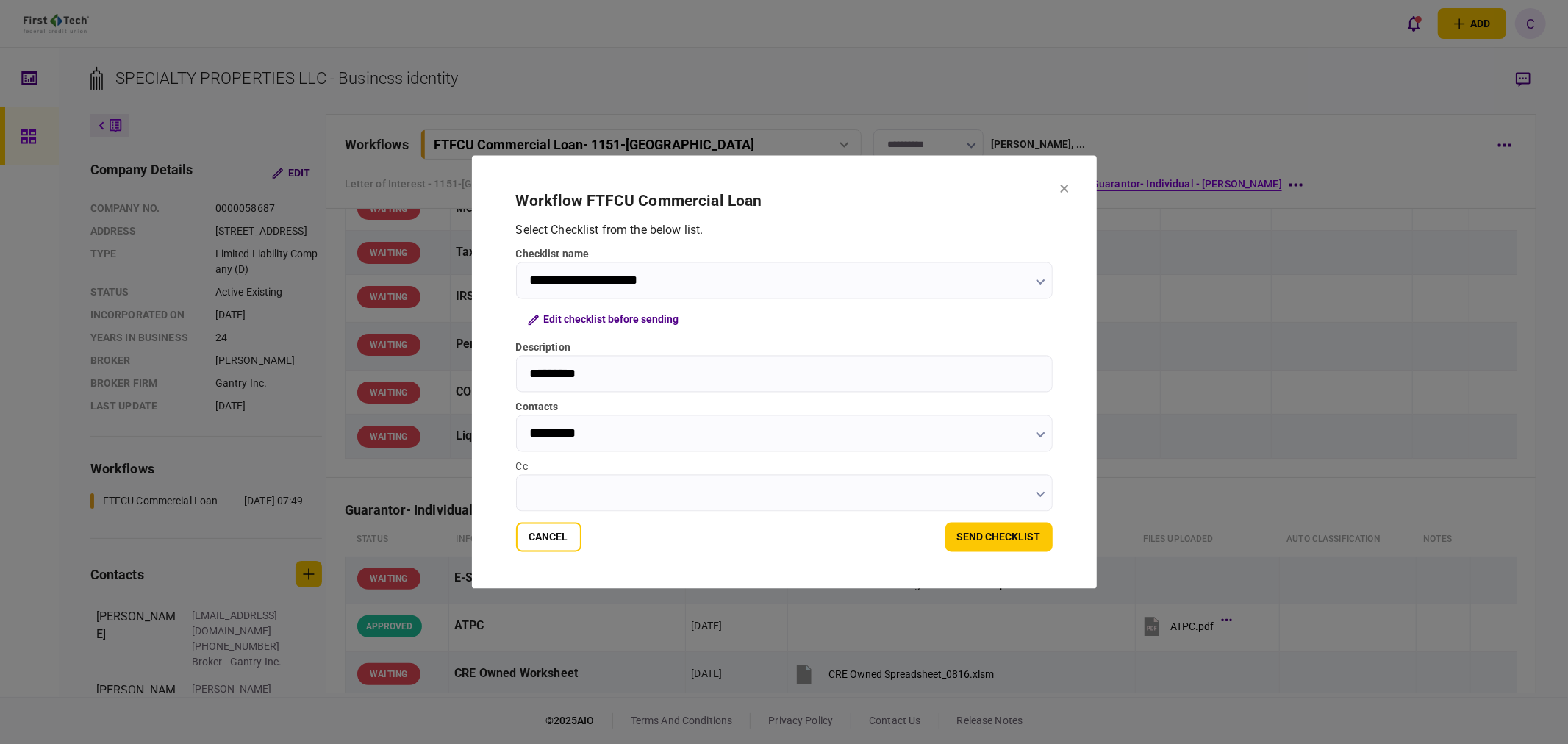
click at [566, 485] on input "Cc" at bounding box center [784, 493] width 536 height 36
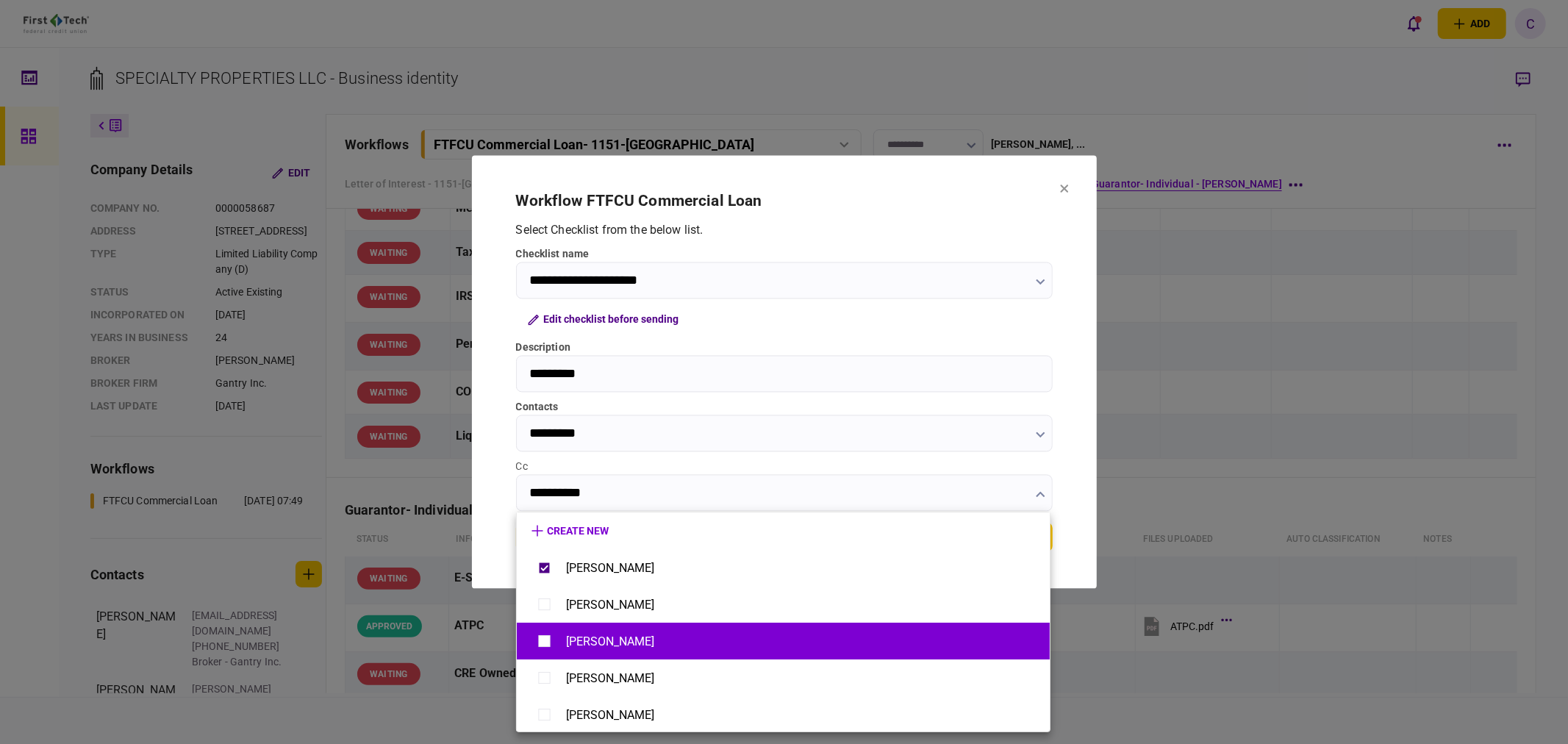
click at [527, 636] on li "[PERSON_NAME]" at bounding box center [783, 640] width 532 height 36
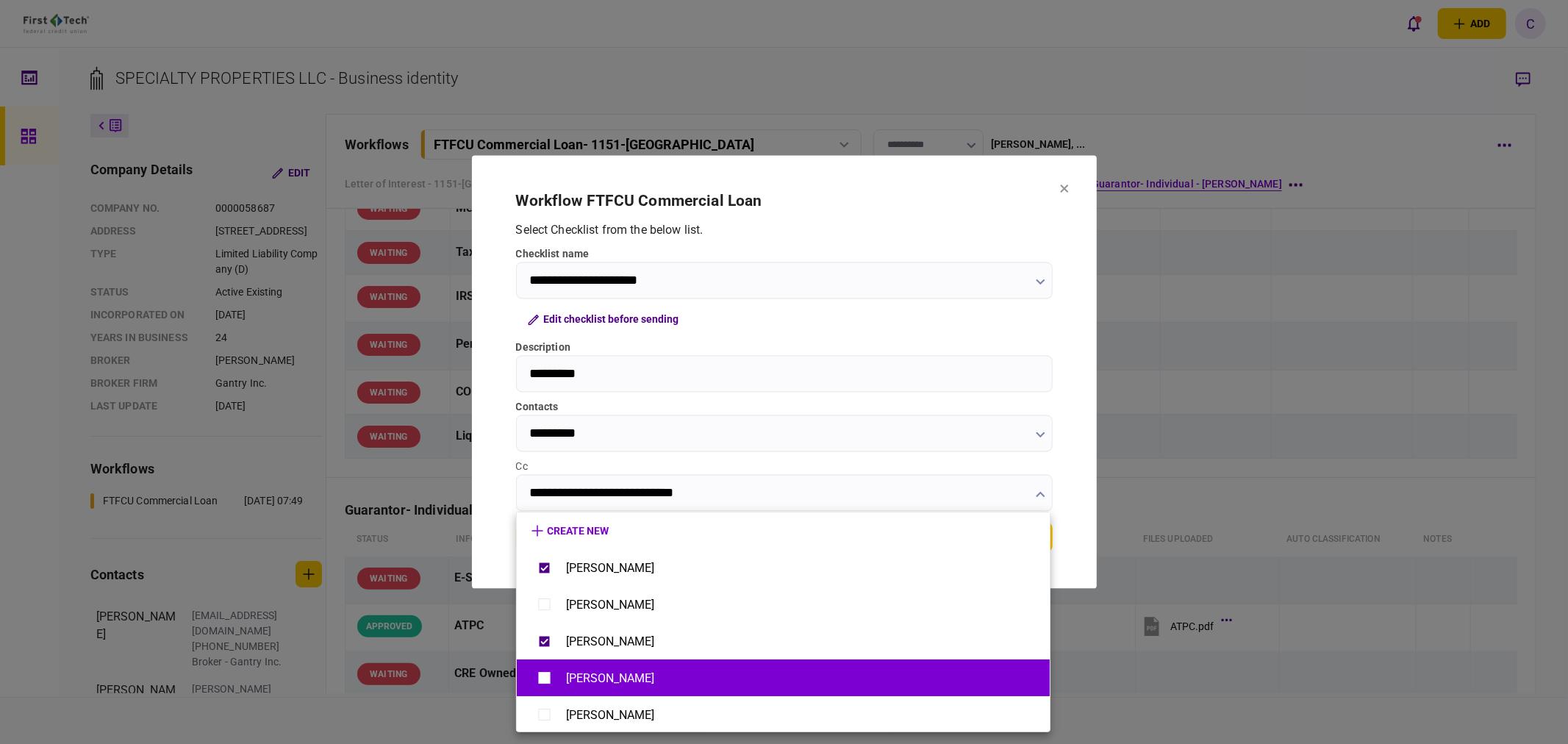
scroll to position [2, 0]
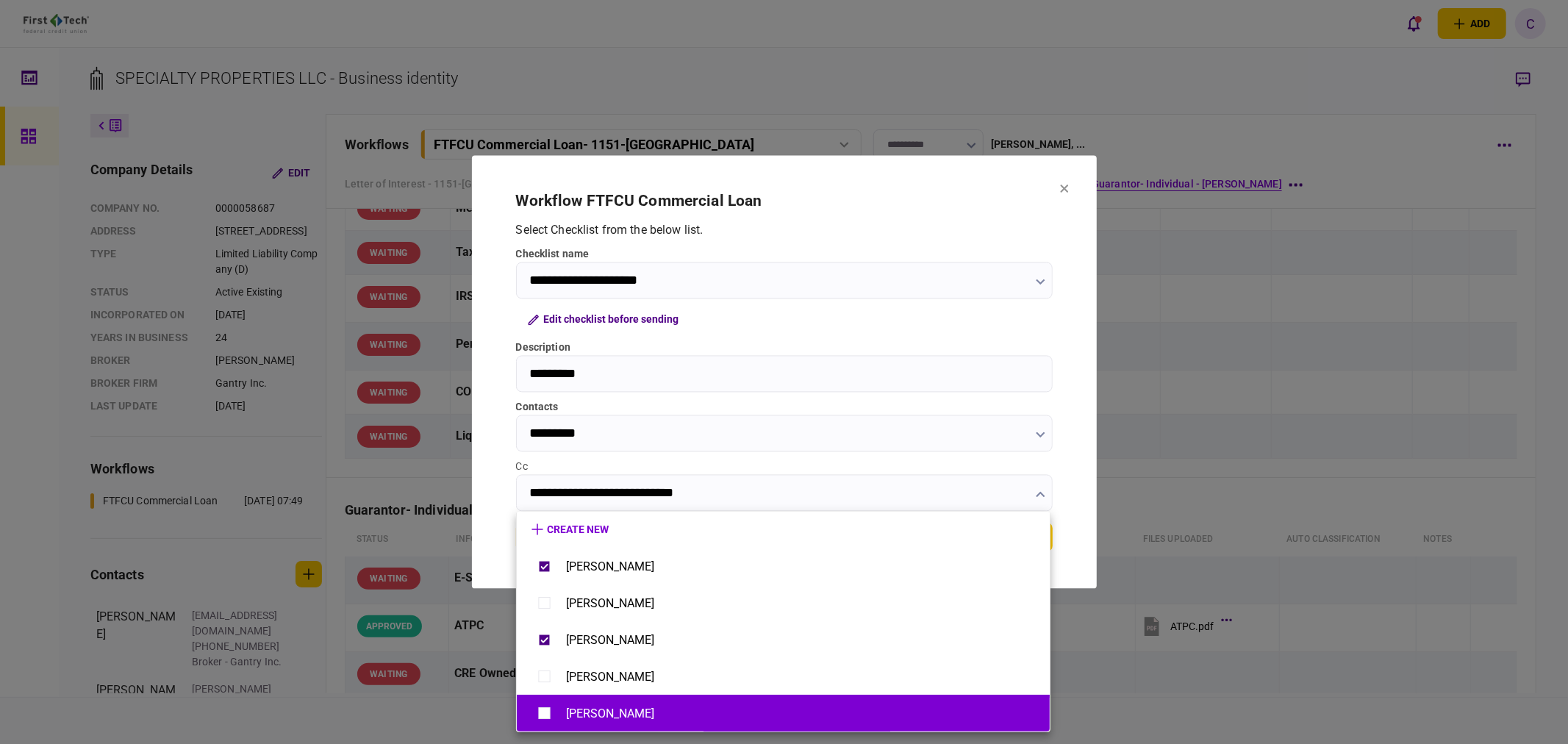
type input "**********"
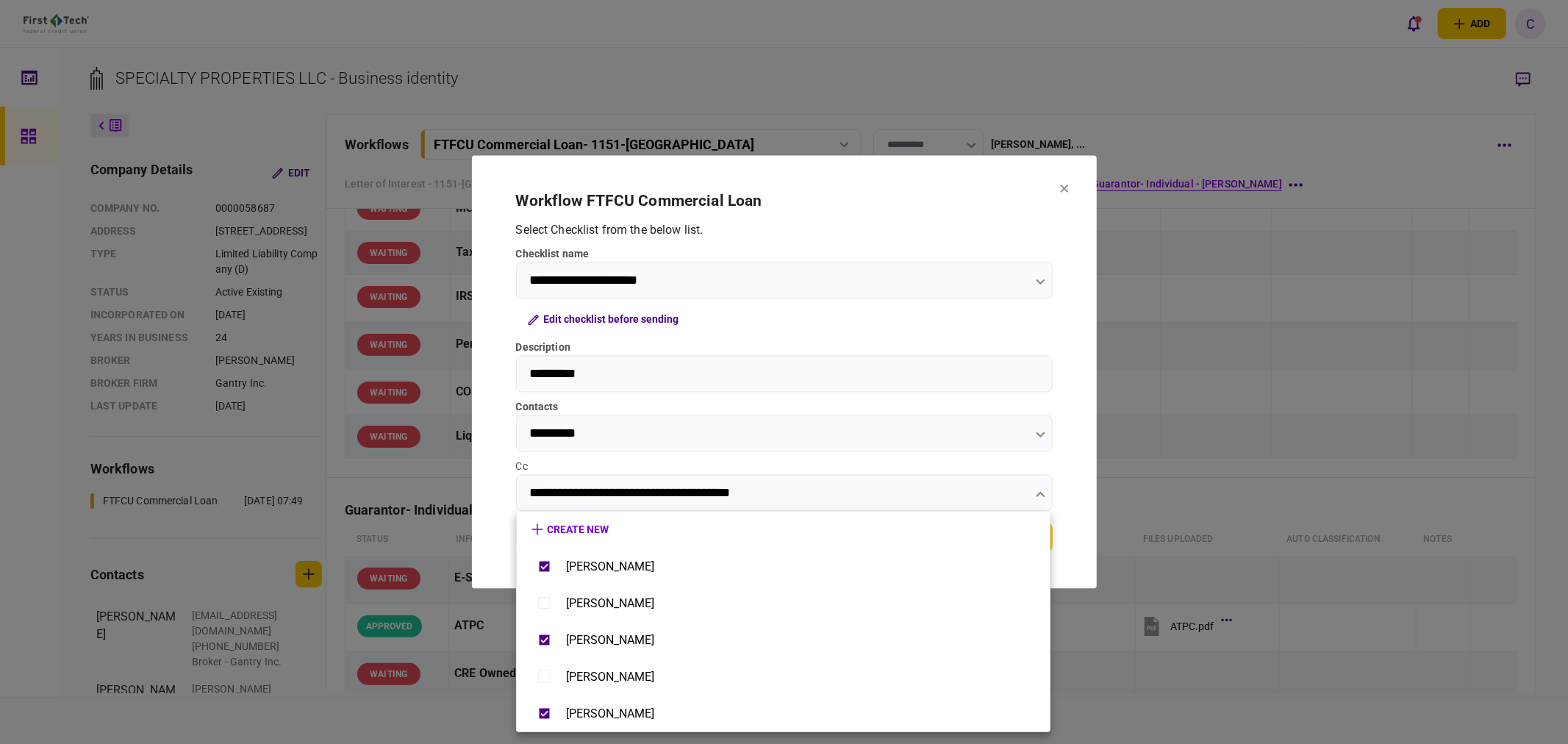
click at [494, 518] on div at bounding box center [784, 372] width 1568 height 744
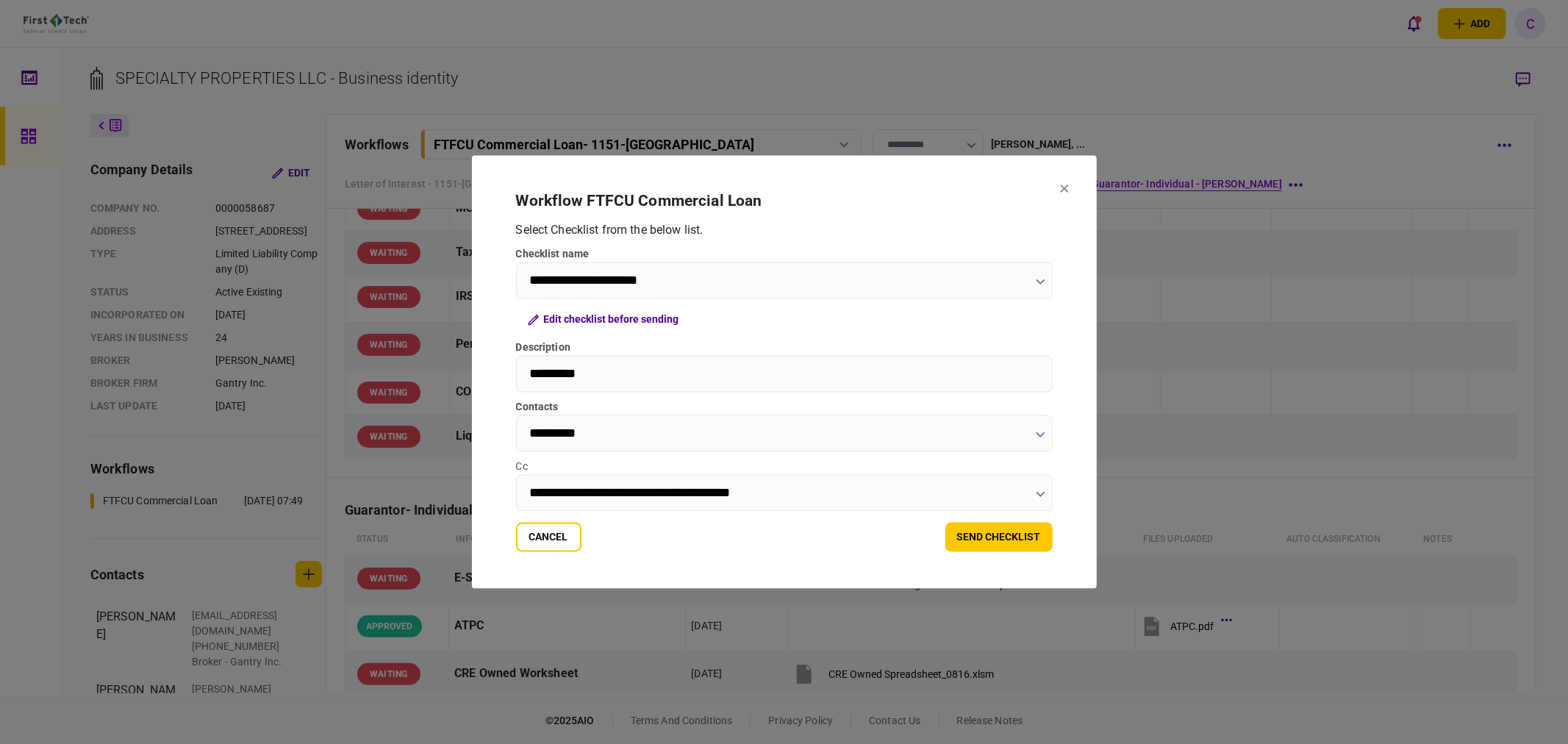
drag, startPoint x: 1011, startPoint y: 541, endPoint x: 797, endPoint y: 544, distance: 214.0
click at [797, 544] on div "Cancel send checklist" at bounding box center [784, 537] width 536 height 29
click at [658, 322] on button "Edit checklist before sending" at bounding box center [604, 319] width 175 height 26
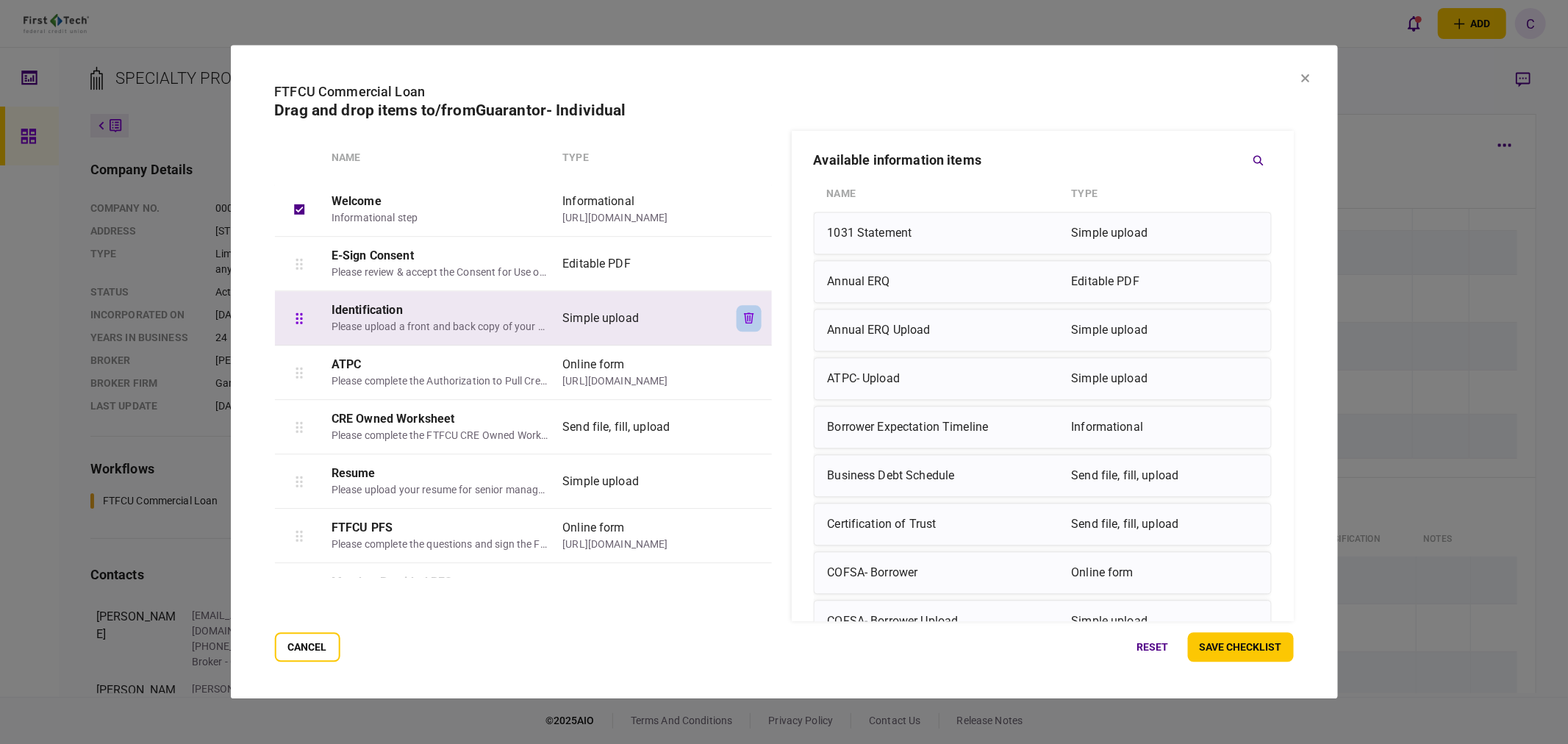
click at [739, 316] on button "button" at bounding box center [749, 319] width 25 height 26
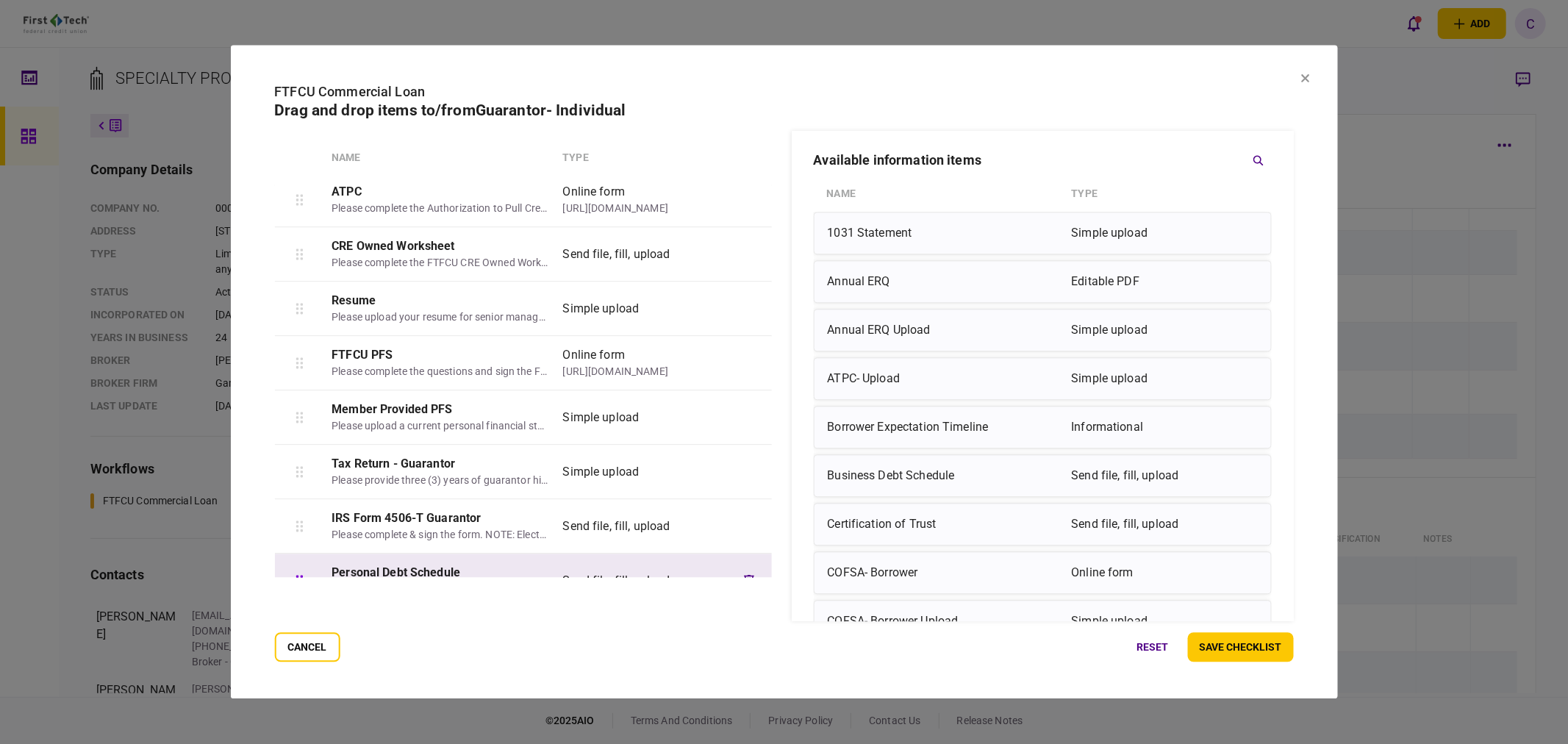
scroll to position [0, 0]
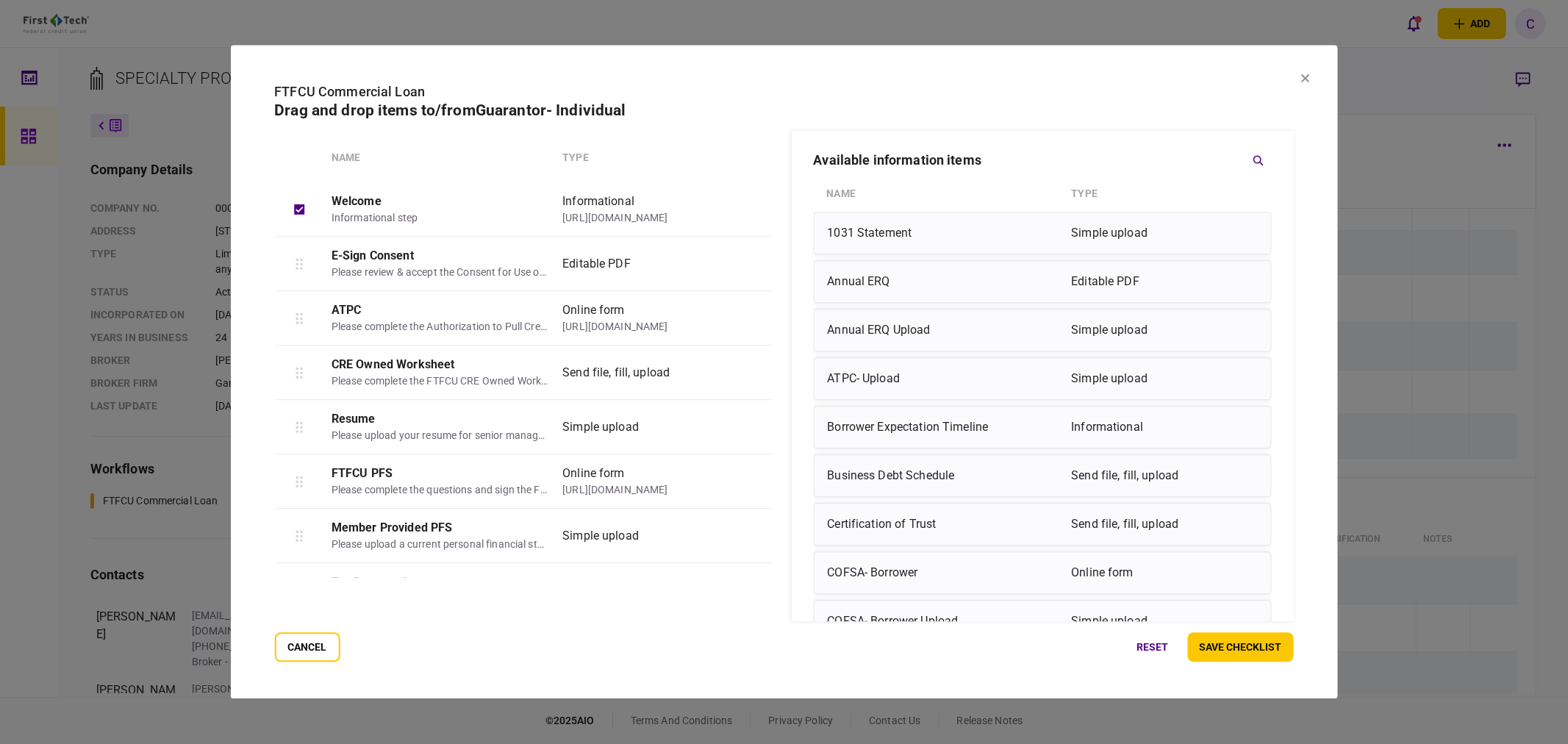
drag, startPoint x: 1284, startPoint y: 648, endPoint x: 780, endPoint y: 608, distance: 505.6
click at [780, 608] on section "FTFCU Commercial Loan Drag and drop items to/from Guarantor- Individual Name Ty…" at bounding box center [784, 371] width 1018 height 580
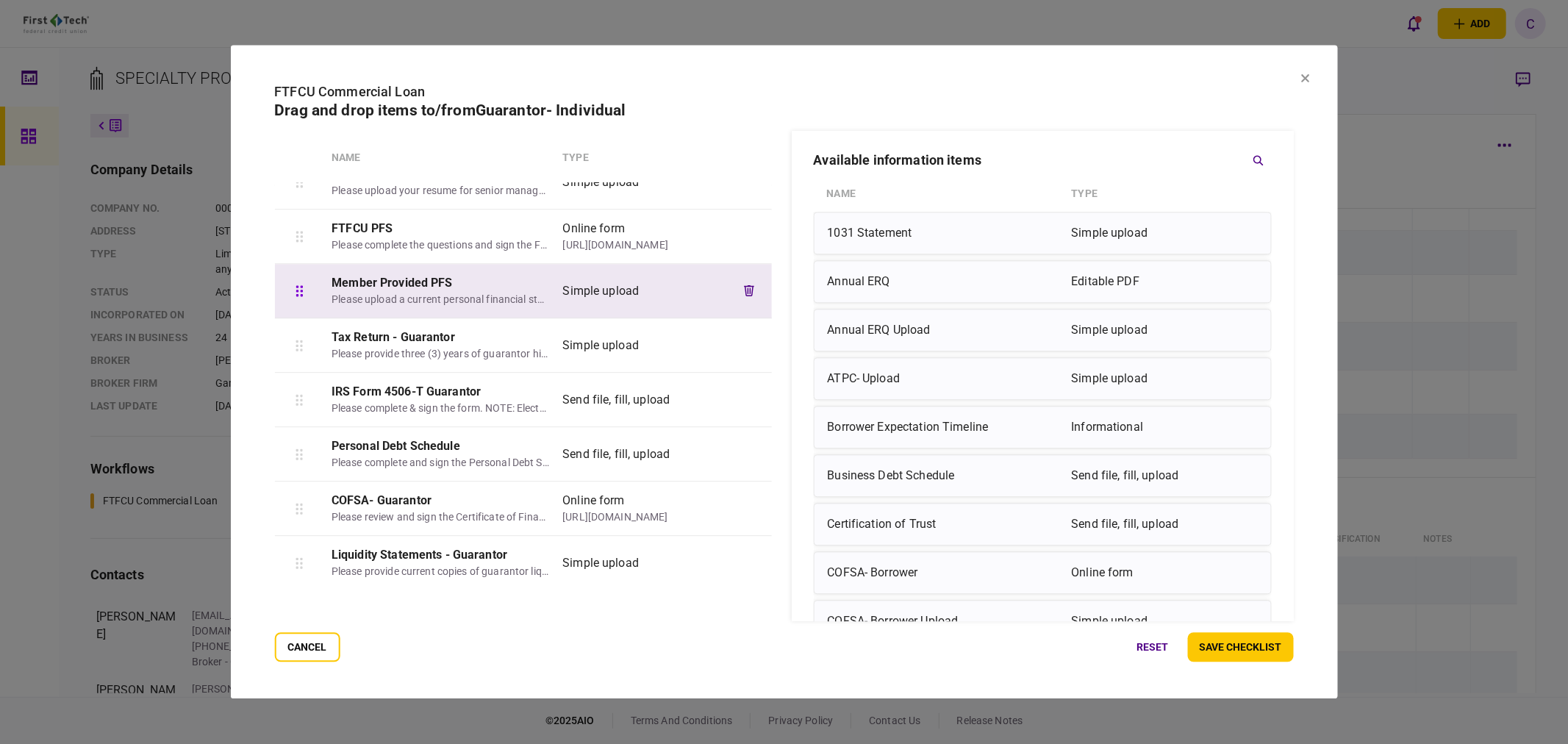
scroll to position [257, 0]
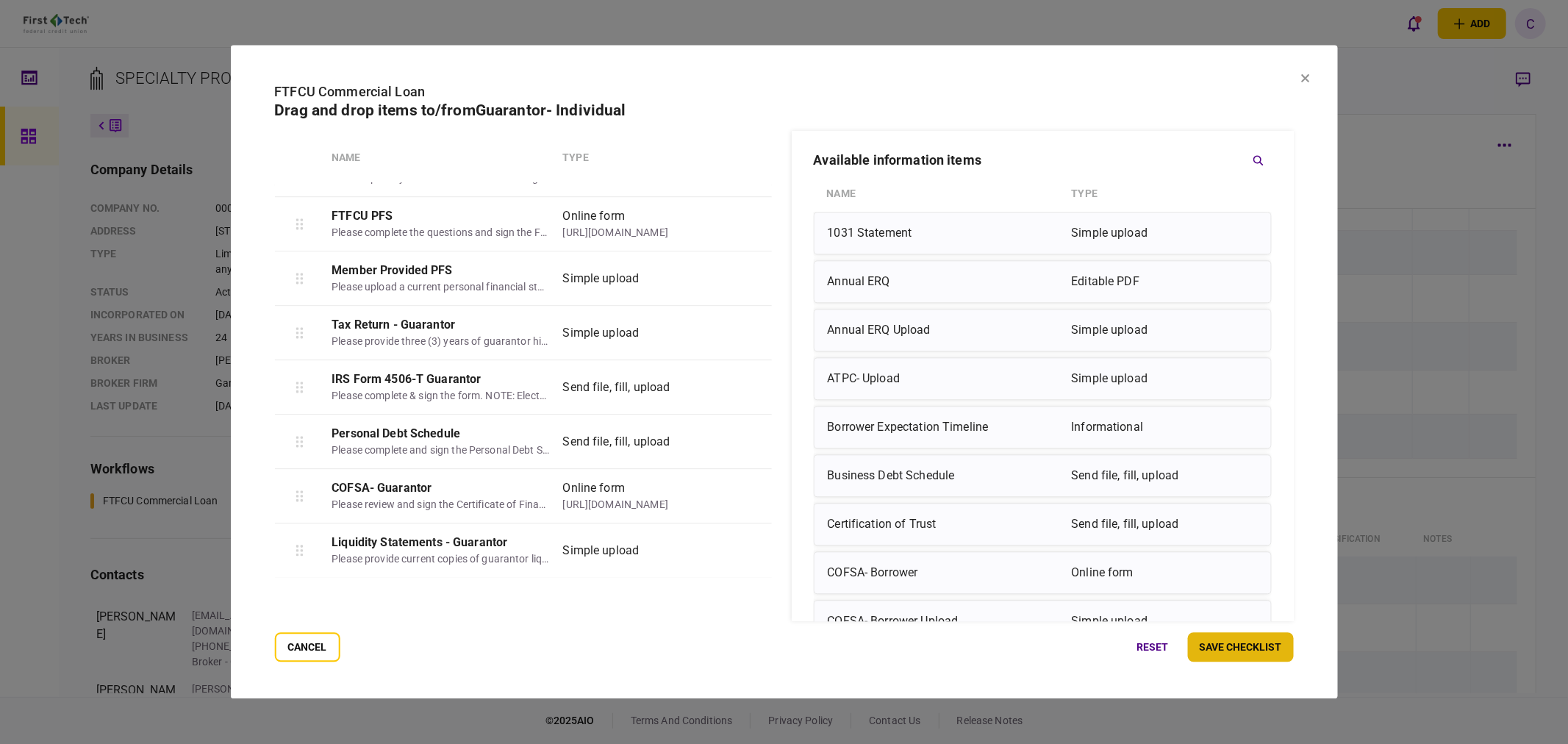
click at [1264, 646] on button "save checklist" at bounding box center [1240, 647] width 106 height 29
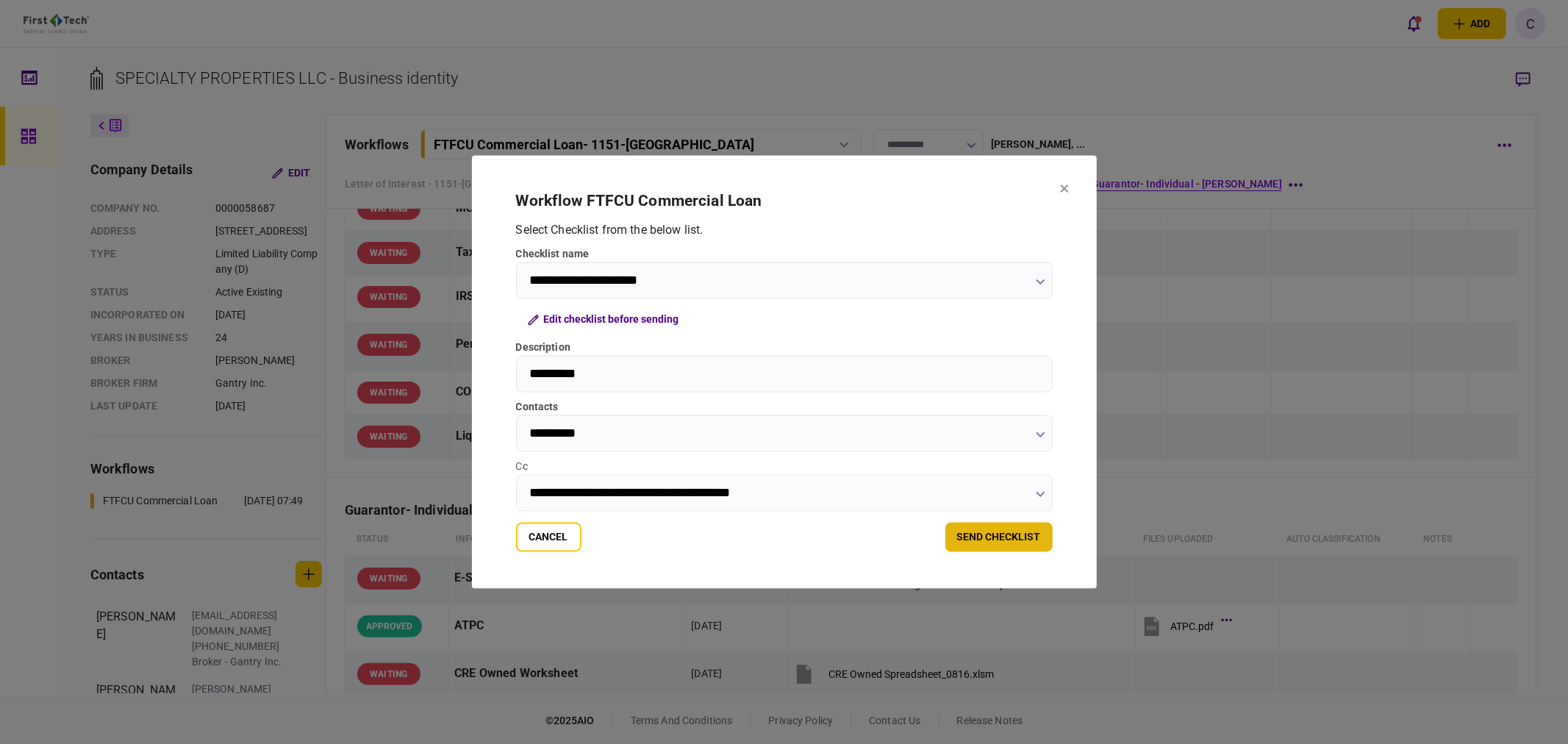
click at [1024, 531] on button "send checklist" at bounding box center [998, 537] width 107 height 29
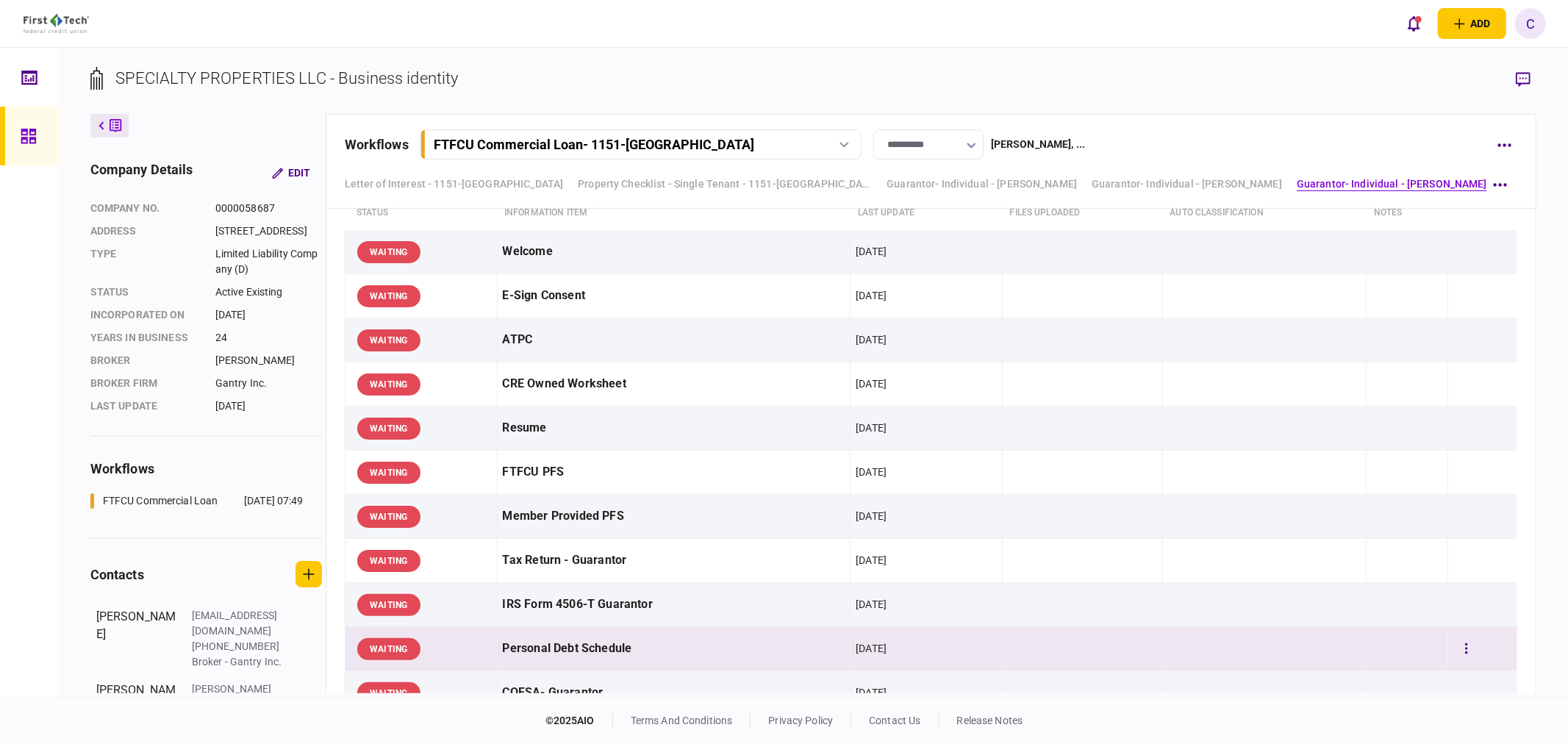
scroll to position [2316, 0]
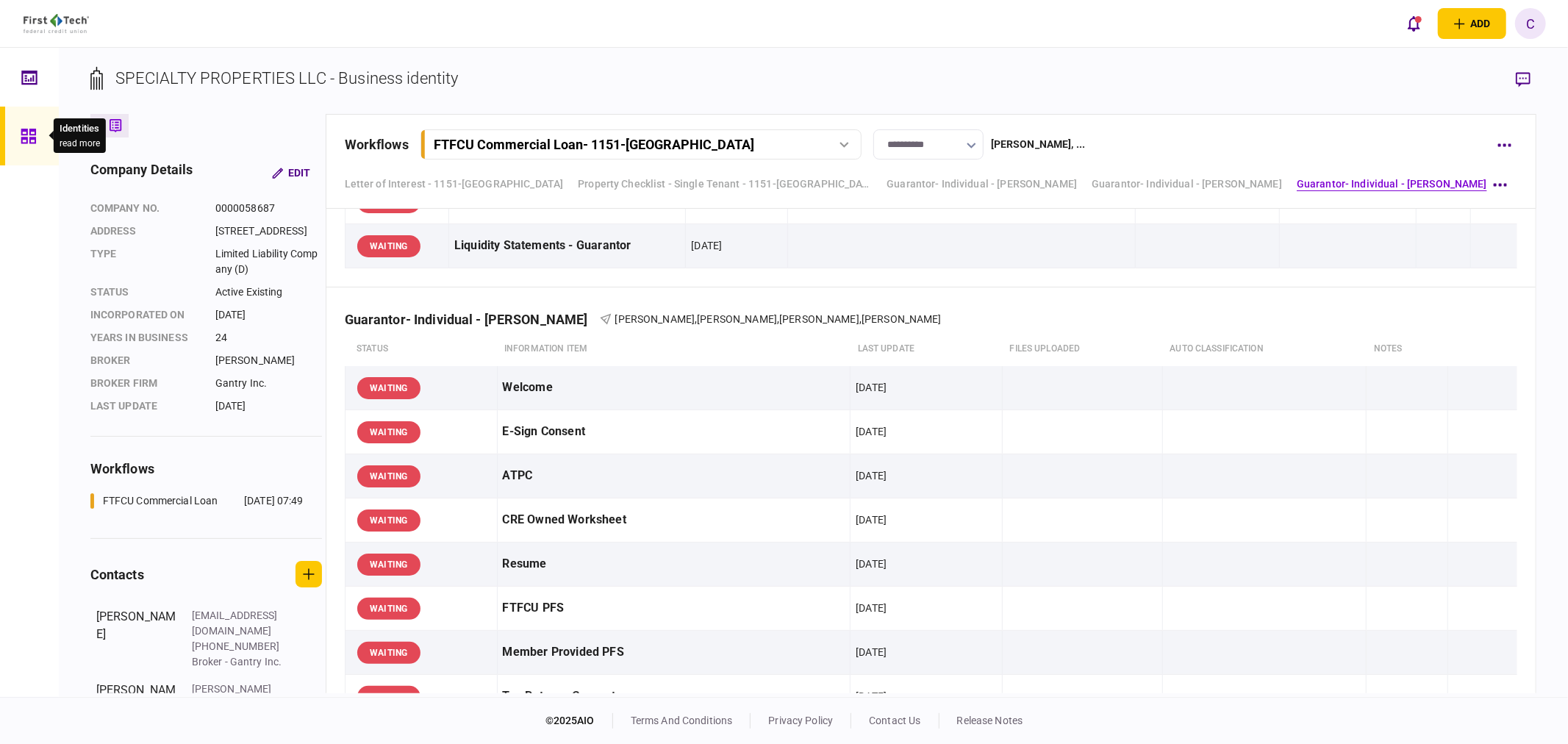
click at [31, 141] on icon at bounding box center [29, 136] width 16 height 17
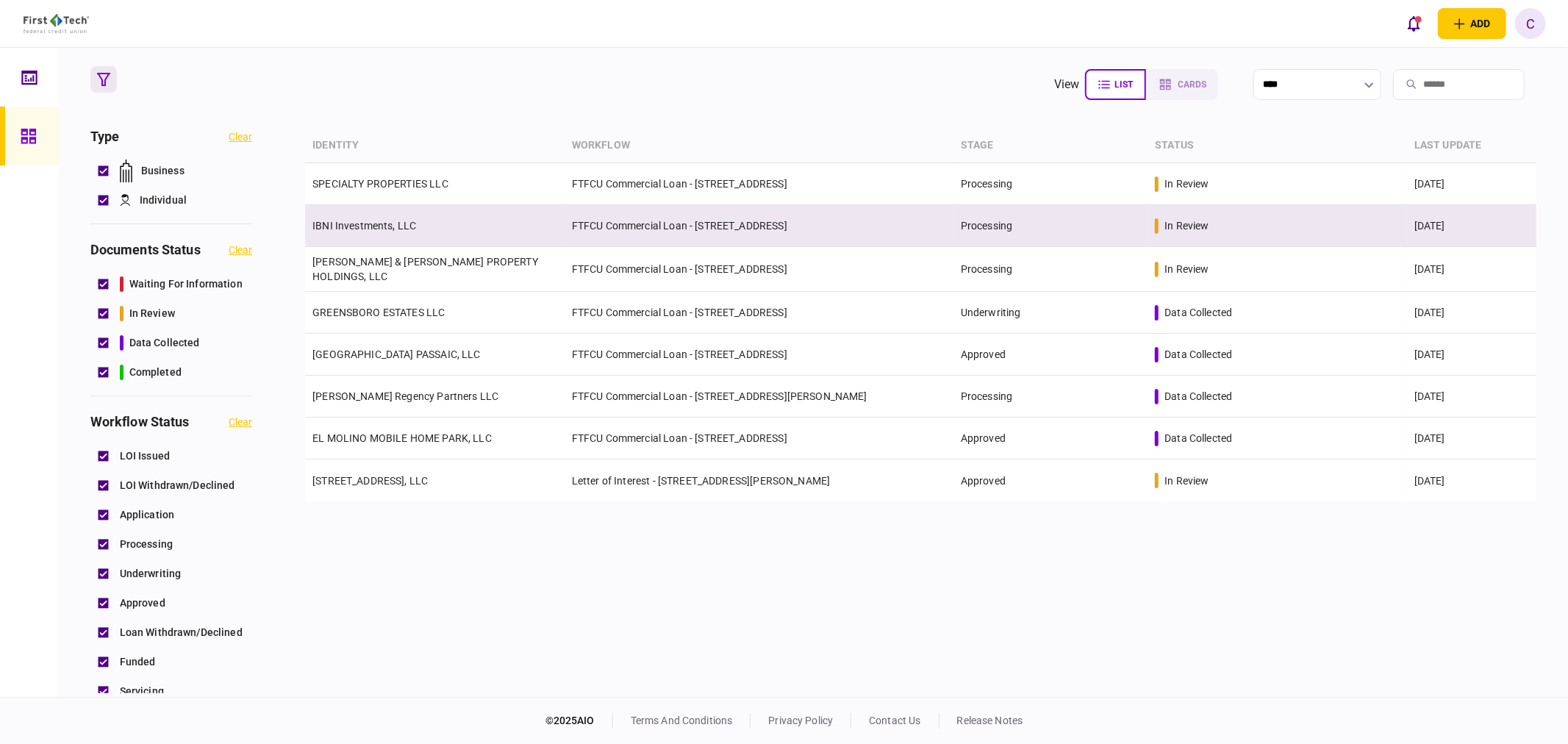
click at [388, 229] on link "IBNI Investments, LLC" at bounding box center [364, 226] width 104 height 12
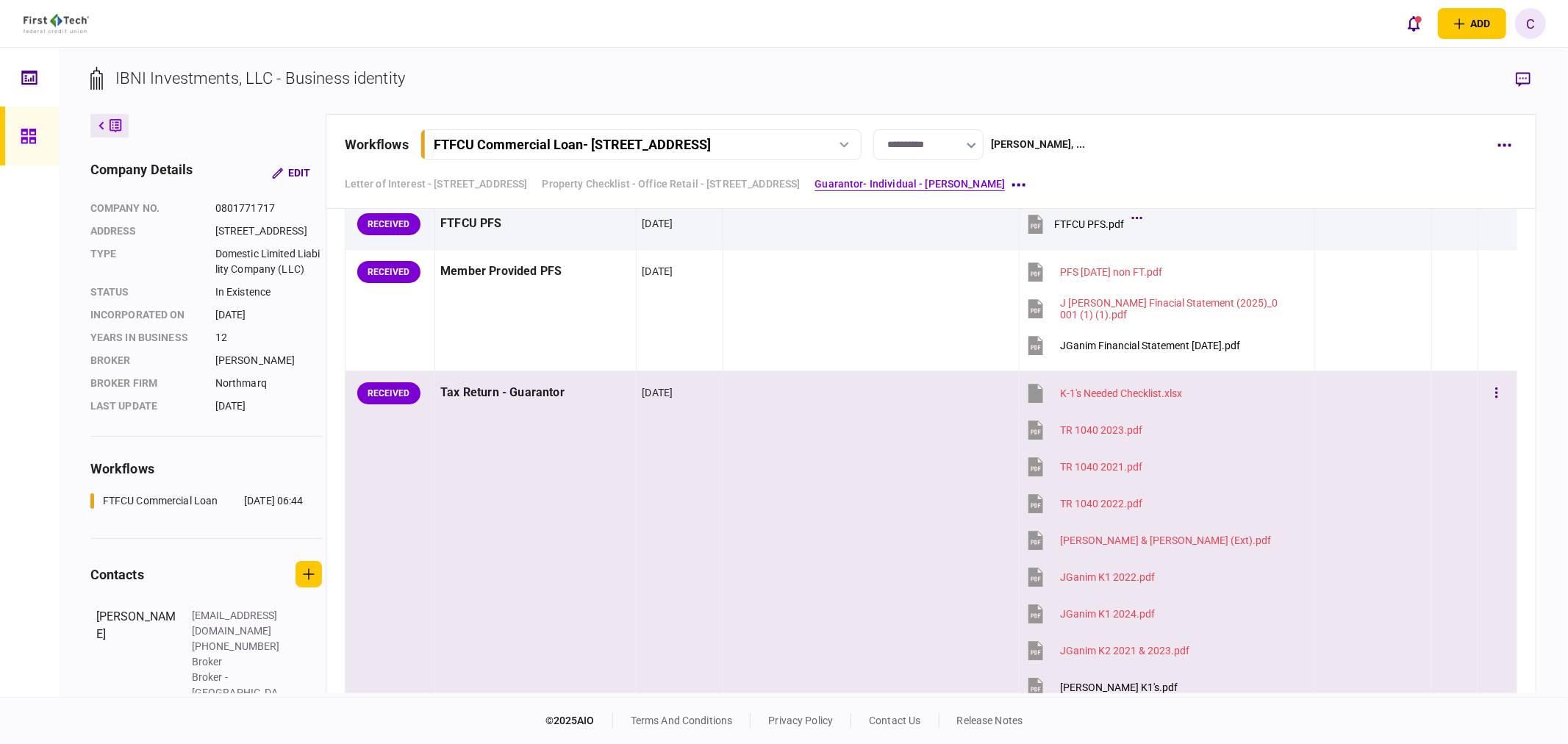
scroll to position [4327, 0]
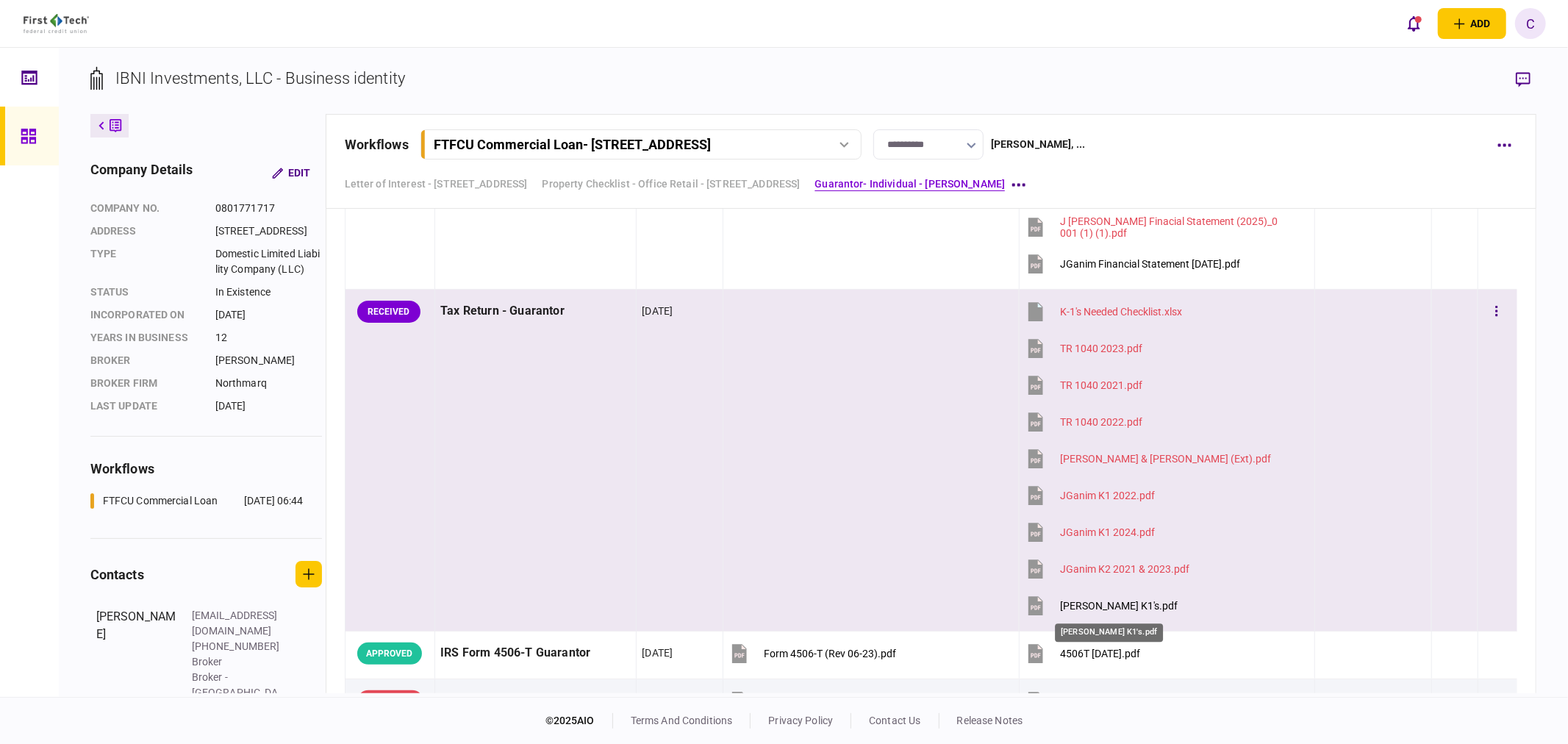
click at [1092, 611] on div "[PERSON_NAME] K1's.pdf" at bounding box center [1118, 605] width 118 height 12
click at [1112, 496] on div "JGanim K1 2022.pdf" at bounding box center [1107, 495] width 95 height 12
